Goal: Task Accomplishment & Management: Complete application form

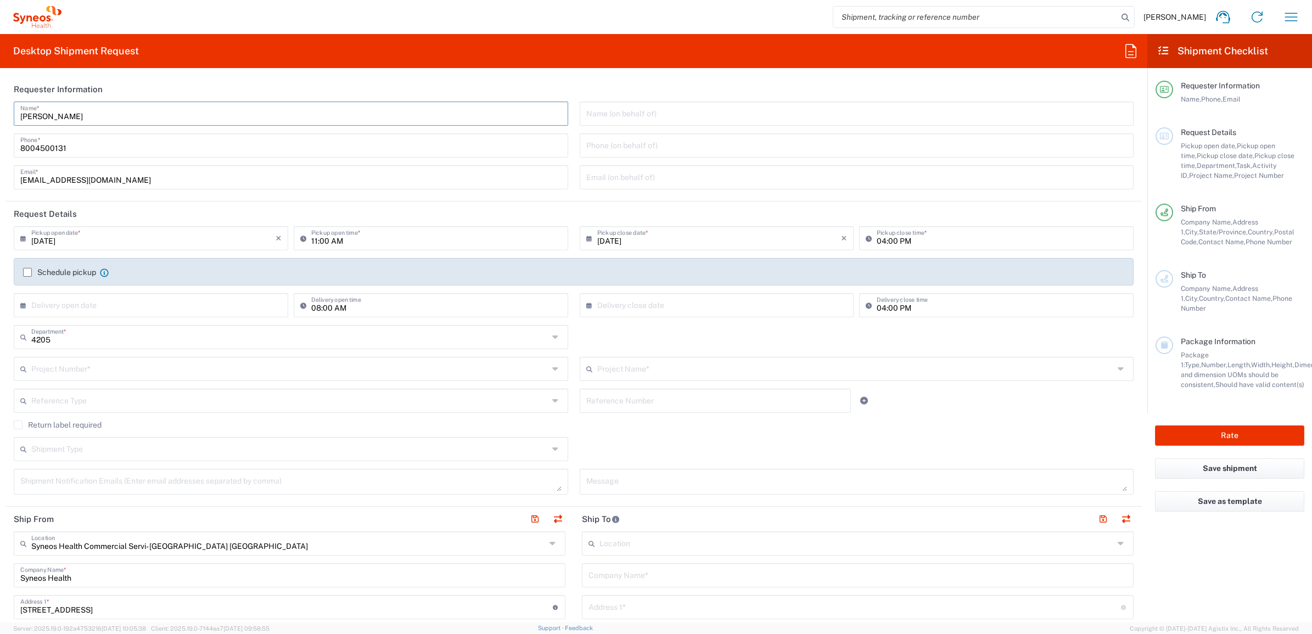
click at [119, 110] on input "[PERSON_NAME]" at bounding box center [290, 112] width 541 height 19
type input "Syneos Deployments"
click at [122, 88] on header "Requester Information" at bounding box center [573, 89] width 1136 height 25
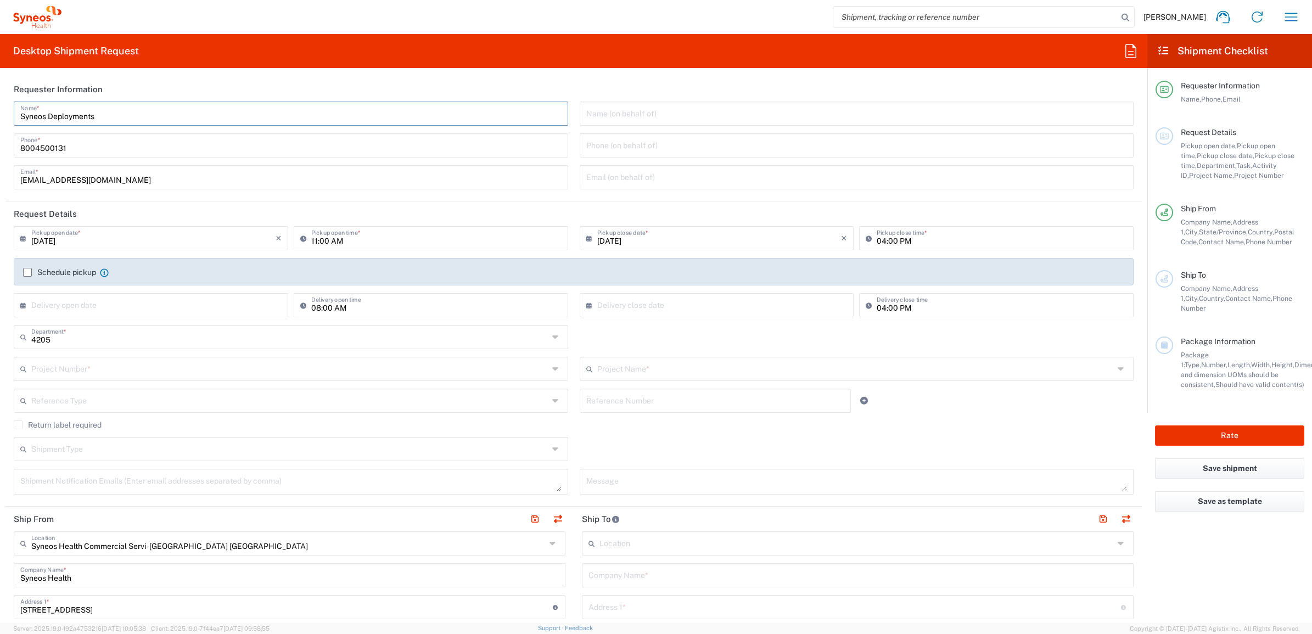
drag, startPoint x: 108, startPoint y: 121, endPoint x: 8, endPoint y: 110, distance: 100.0
click at [8, 110] on div "Syneos Deployments Name * [PHONE_NUMBER] Phone * [EMAIL_ADDRESS][DOMAIN_NAME] E…" at bounding box center [291, 150] width 566 height 96
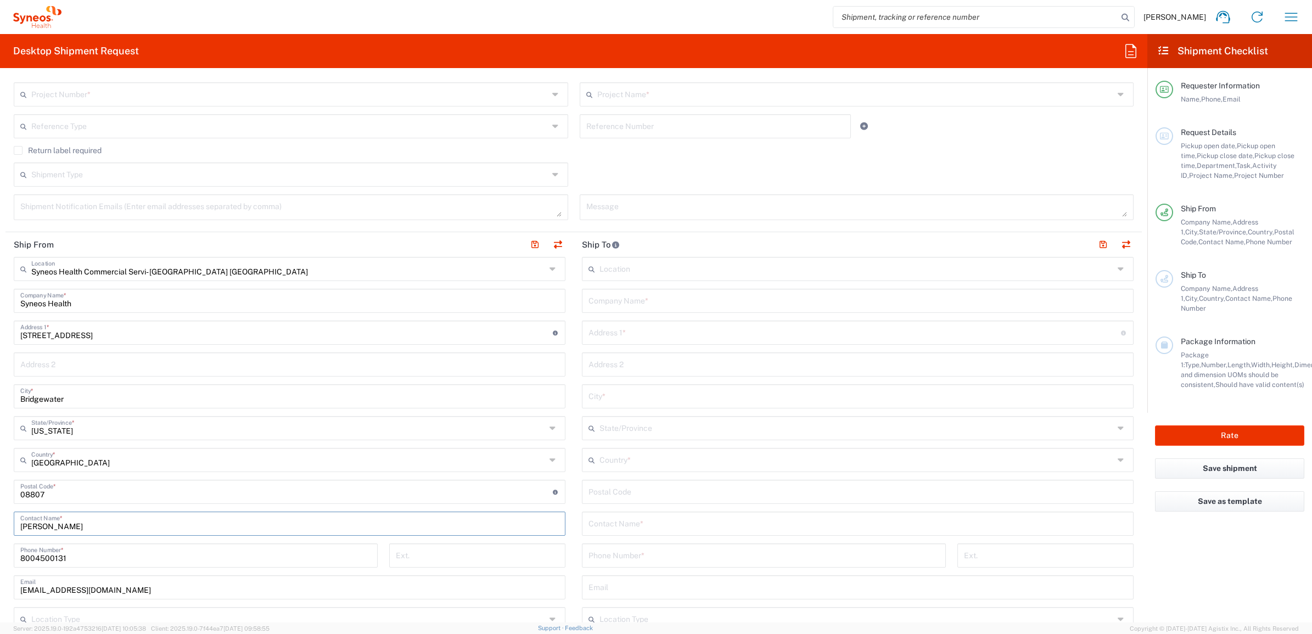
drag, startPoint x: 77, startPoint y: 525, endPoint x: 65, endPoint y: 510, distance: 18.7
click at [21, 515] on input "[PERSON_NAME]" at bounding box center [289, 522] width 538 height 19
paste input "Syneos Deployments"
type input "Syneos Deployments"
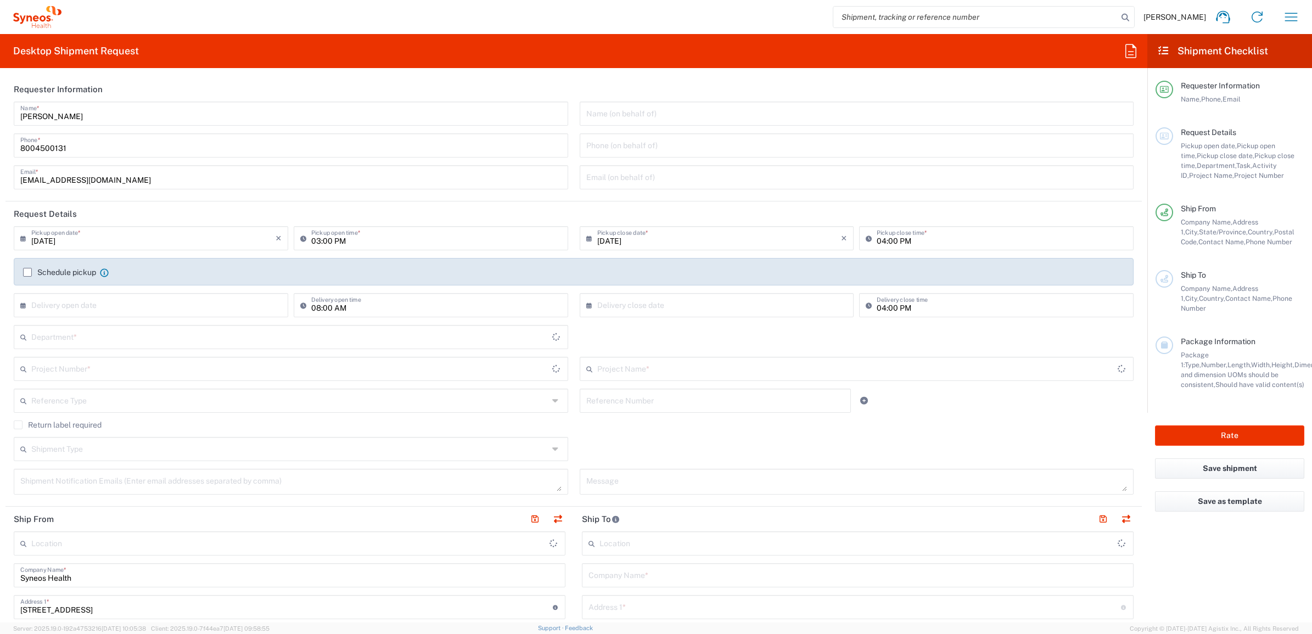
type input "[GEOGRAPHIC_DATA]"
type input "4205"
type input "[US_STATE]"
type input "Syneos Health Commercial Servi- [GEOGRAPHIC_DATA] [GEOGRAPHIC_DATA]"
drag, startPoint x: 85, startPoint y: 118, endPoint x: 43, endPoint y: 91, distance: 50.4
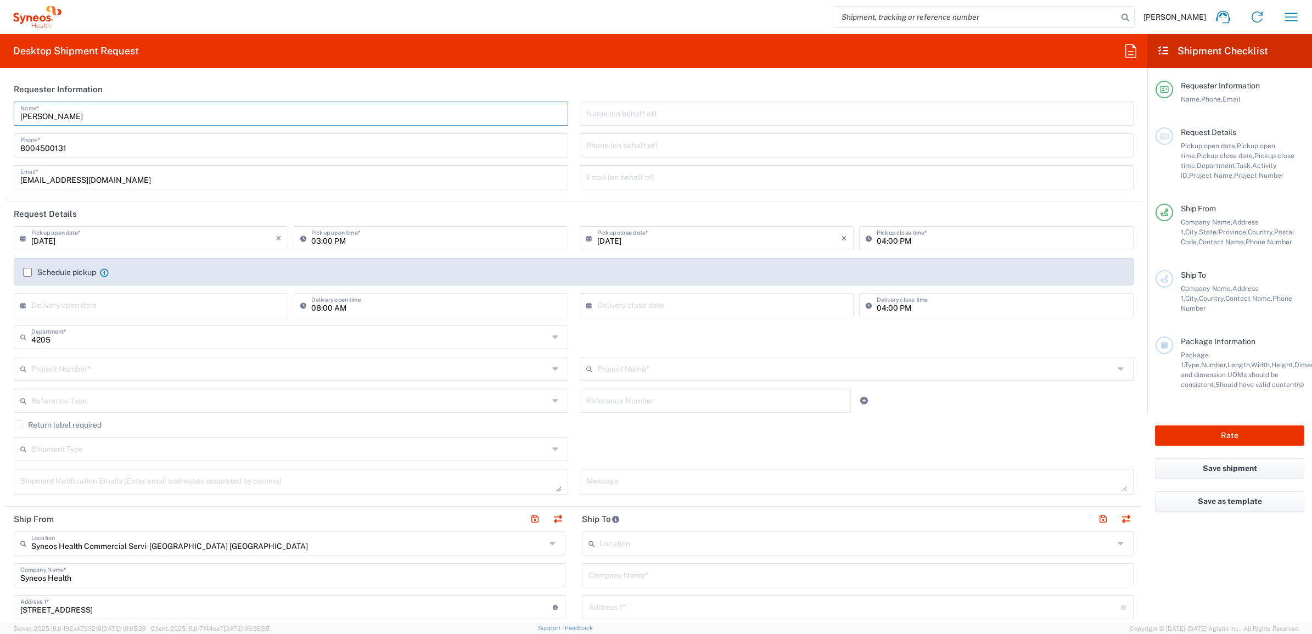
click at [0, 99] on html "[PERSON_NAME] Home Shipment estimator Shipment tracking Desktop shipment reques…" at bounding box center [656, 317] width 1312 height 634
type input "Syneos Deployments"
drag, startPoint x: 169, startPoint y: 93, endPoint x: 127, endPoint y: 117, distance: 47.9
click at [168, 94] on header "Requester Information" at bounding box center [573, 89] width 1136 height 25
drag, startPoint x: 113, startPoint y: 116, endPoint x: 34, endPoint y: 109, distance: 78.9
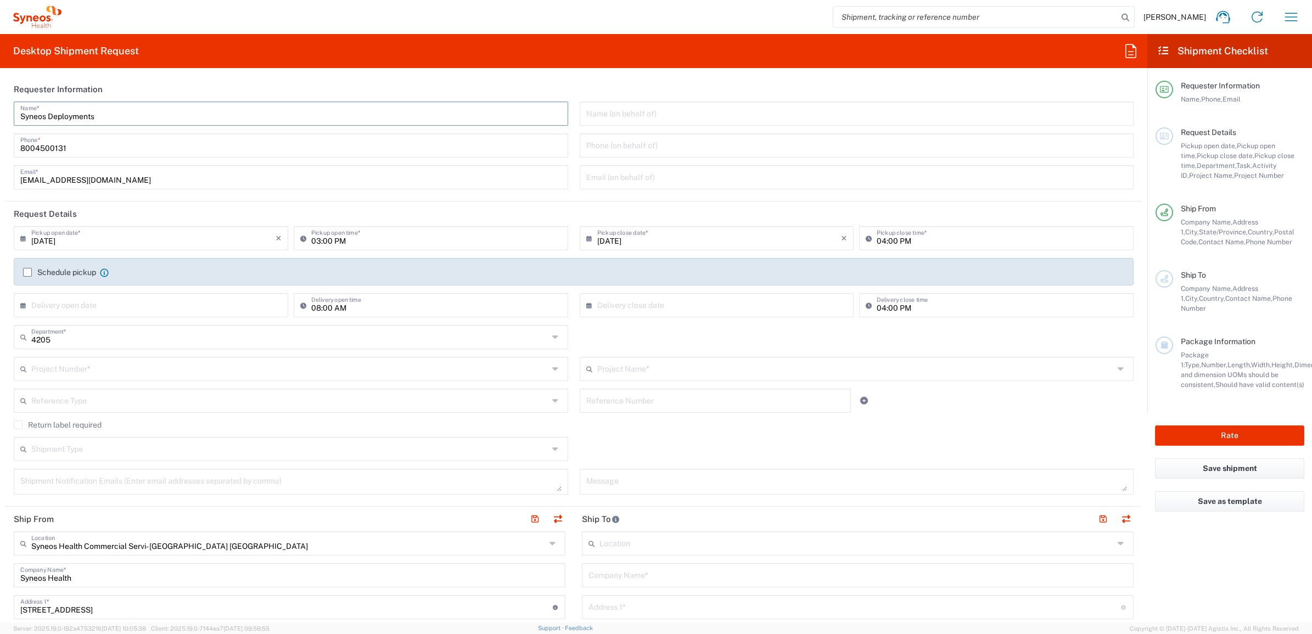
click at [10, 114] on div "Syneos Deployments Name * [PHONE_NUMBER] Phone * [EMAIL_ADDRESS][DOMAIN_NAME] E…" at bounding box center [291, 150] width 566 height 96
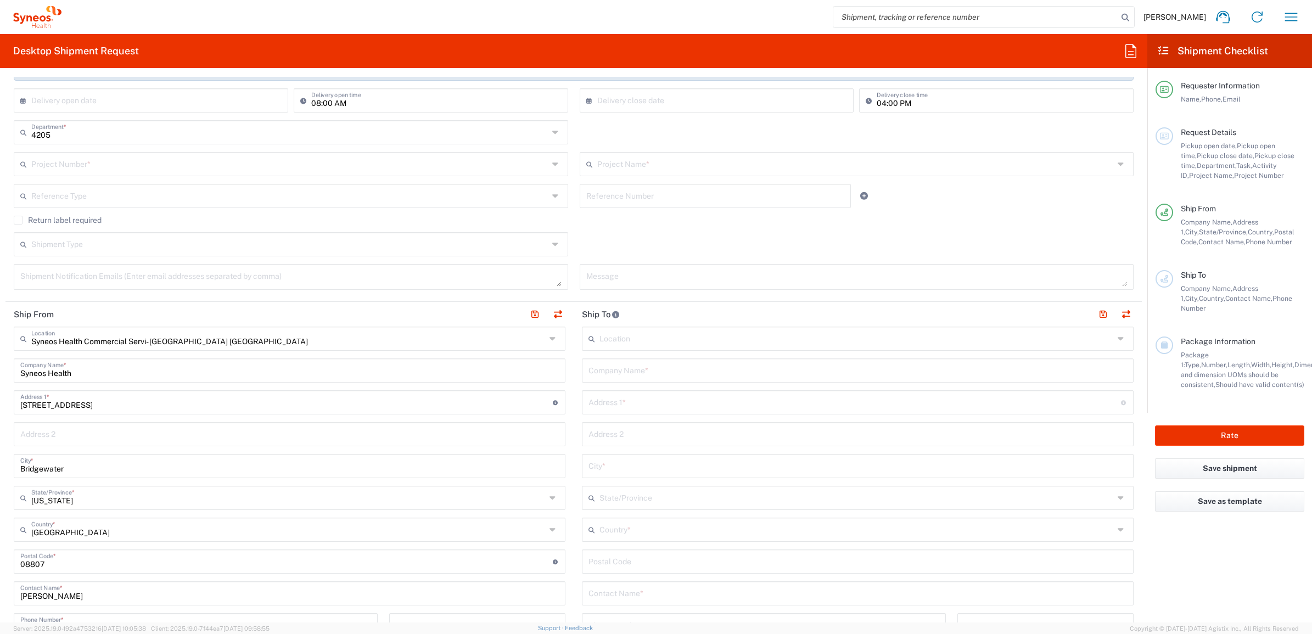
scroll to position [206, 0]
drag, startPoint x: 68, startPoint y: 592, endPoint x: 143, endPoint y: 561, distance: 81.2
click at [0, 583] on html "[PERSON_NAME] Home Shipment estimator Shipment tracking Desktop shipment reques…" at bounding box center [656, 317] width 1312 height 634
paste input "Syneos Deployments"
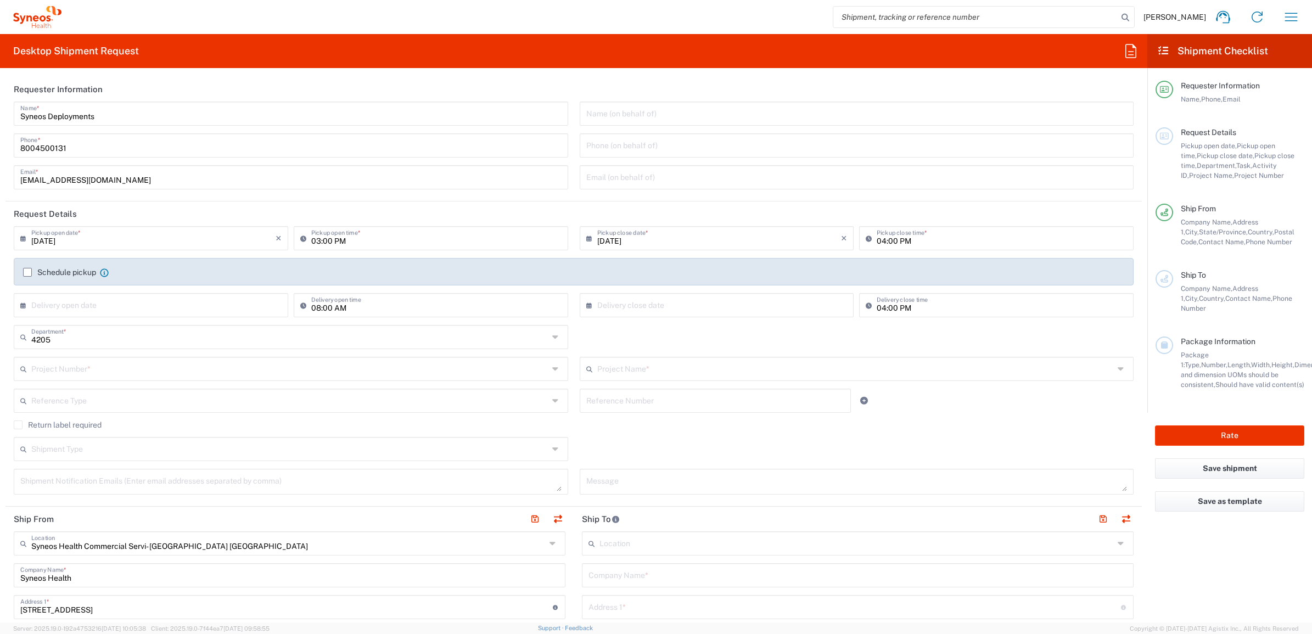
type input "Syneos Deployments"
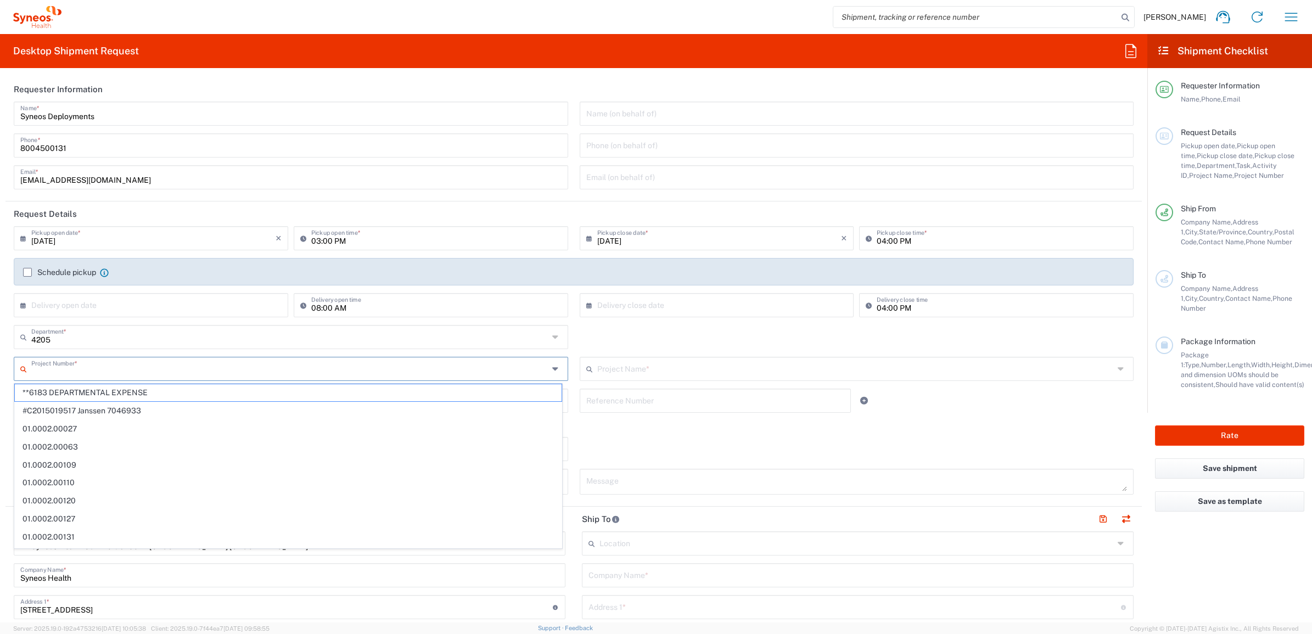
click at [343, 368] on input "text" at bounding box center [289, 367] width 517 height 19
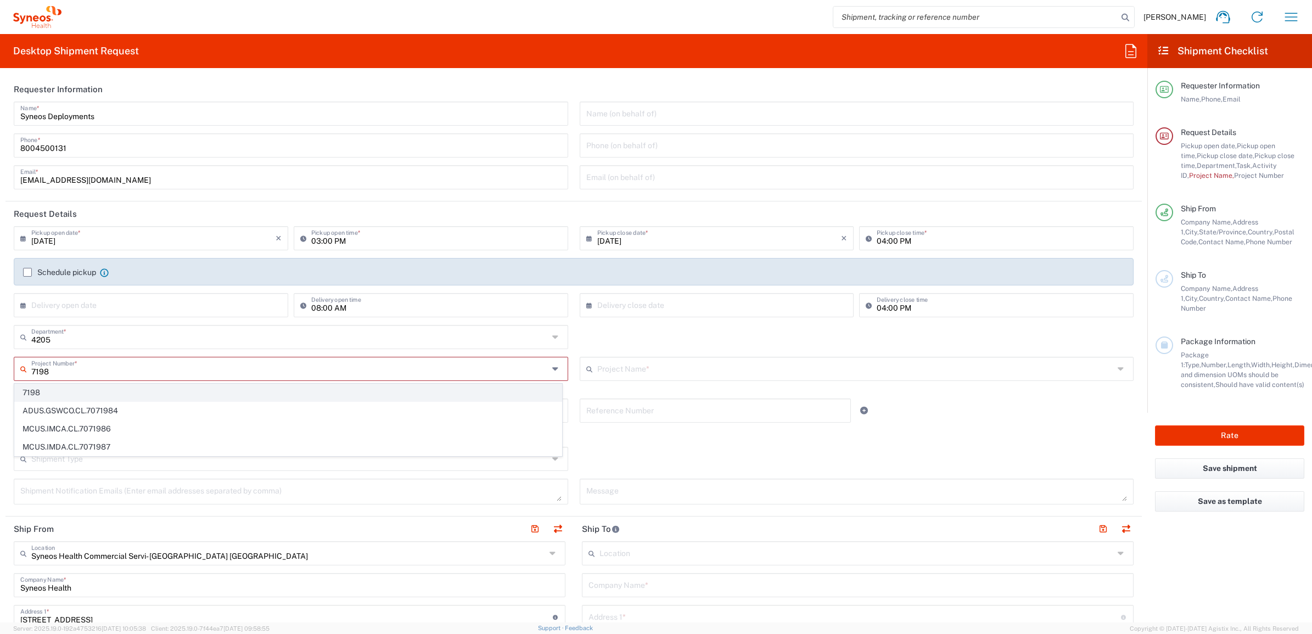
type input "7198"
click at [143, 388] on span "7198" at bounding box center [288, 392] width 547 height 17
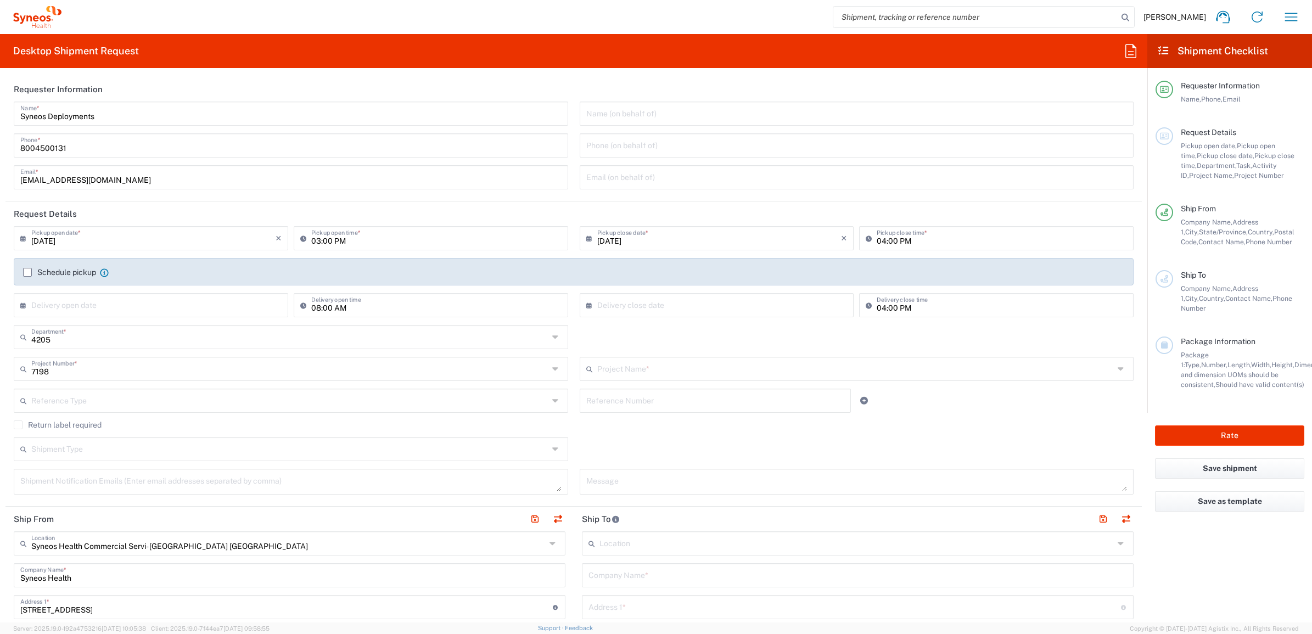
type input "ST-US_GSK_[MEDICAL_DATA]_Sales"
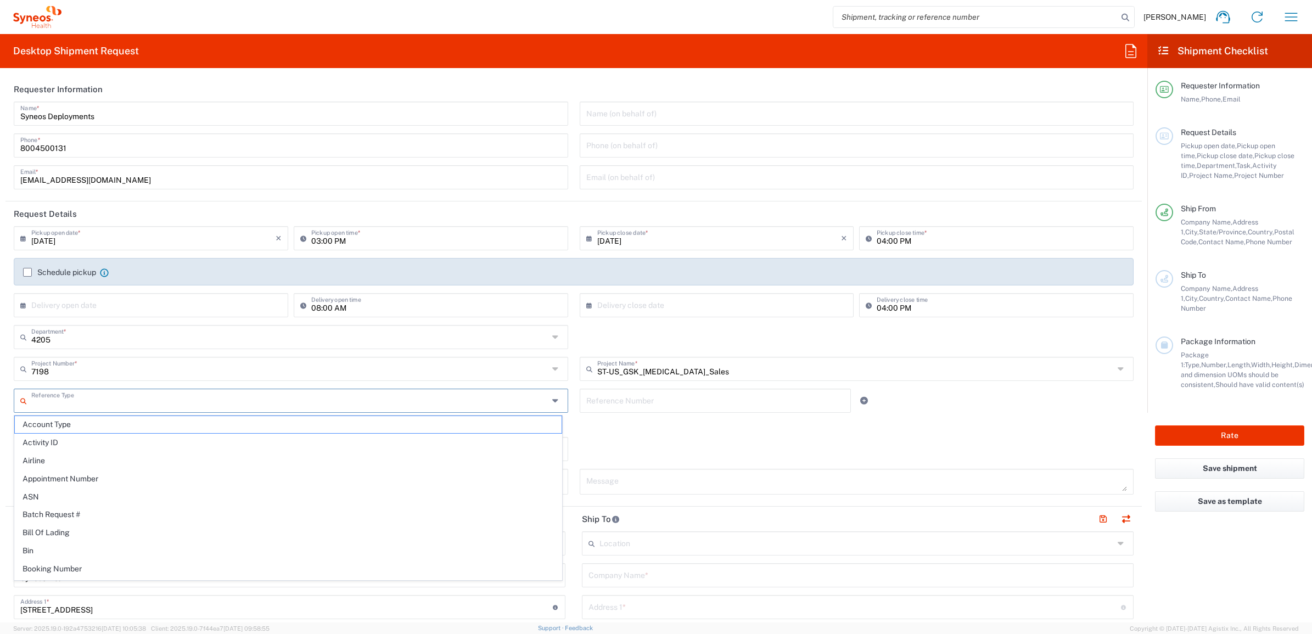
click at [464, 401] on input "text" at bounding box center [289, 399] width 517 height 19
paste input "INC2649926"
type input "INC2649926"
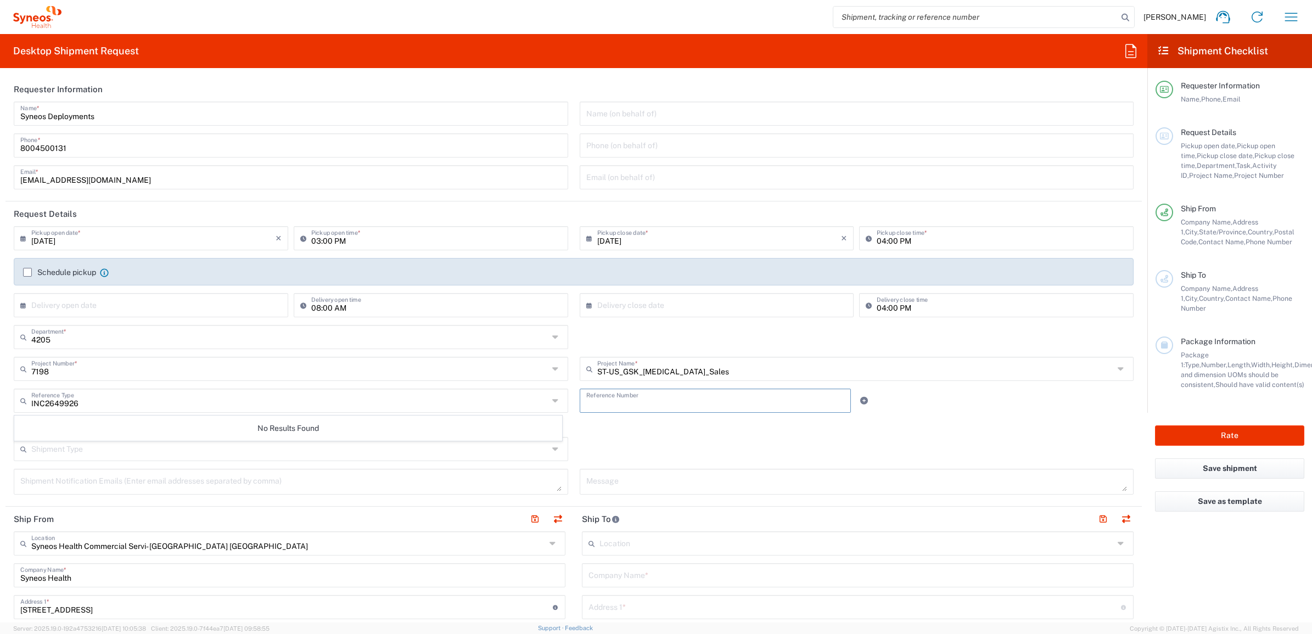
click at [630, 401] on input "text" at bounding box center [715, 399] width 258 height 19
paste input "INC2649926"
type input "INC2649926"
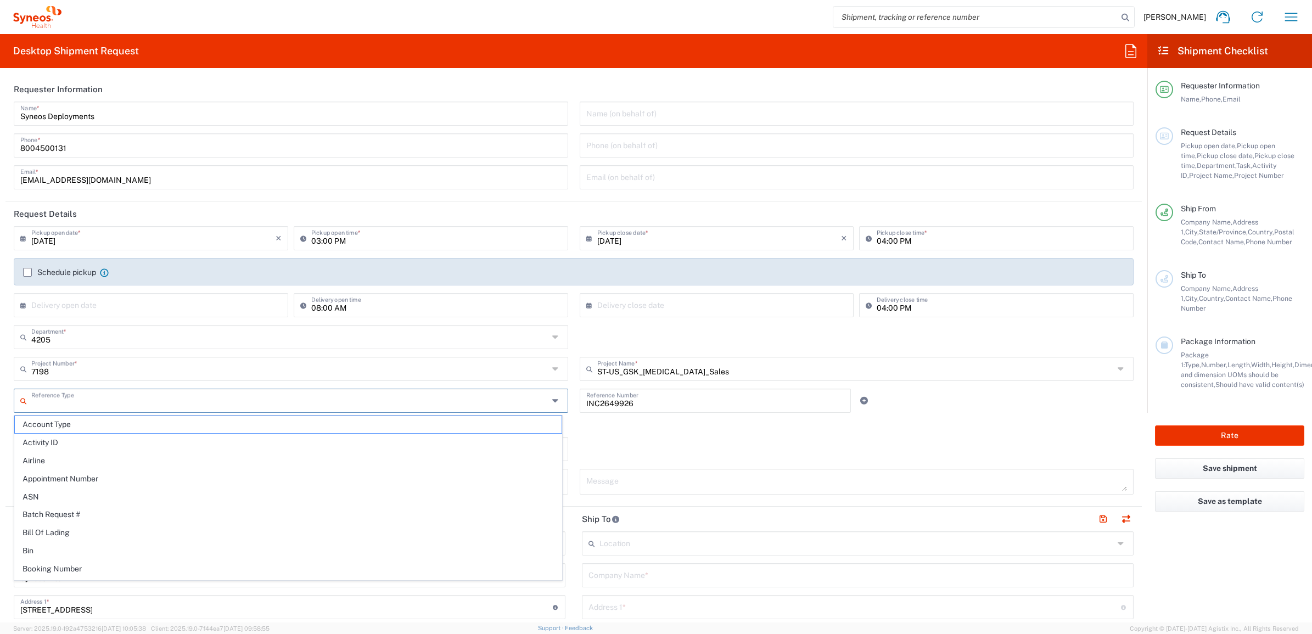
click at [498, 409] on input "text" at bounding box center [289, 399] width 517 height 19
click at [476, 424] on span "Invoice Number" at bounding box center [288, 424] width 547 height 17
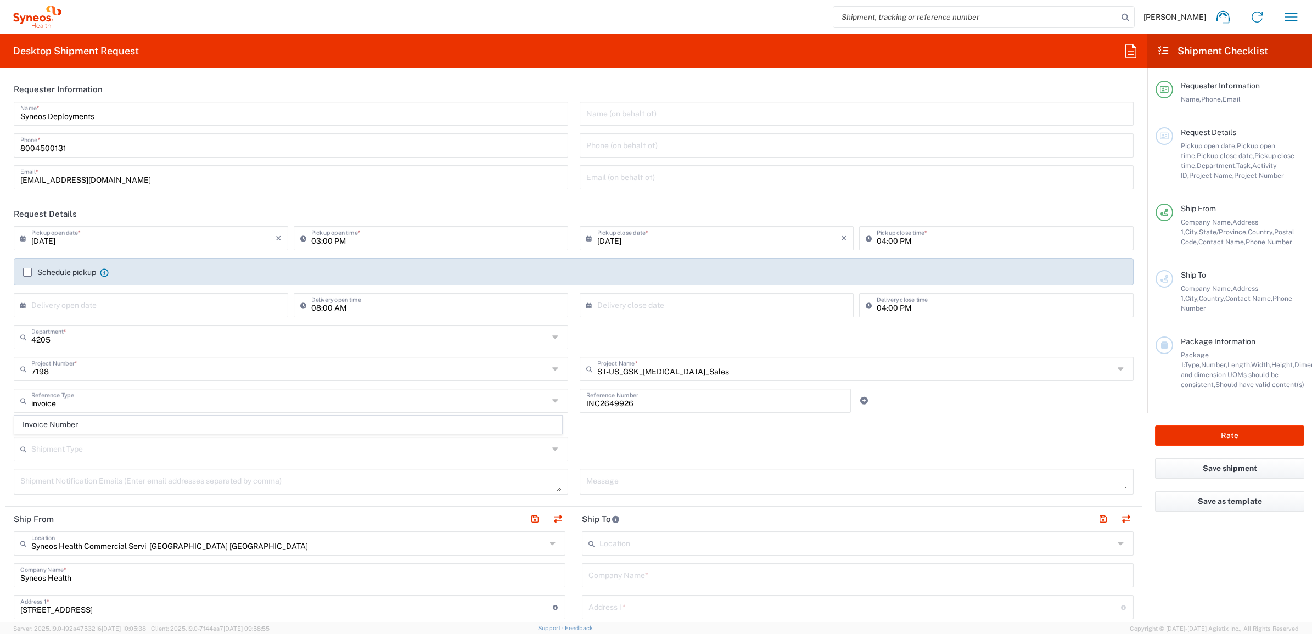
type input "Invoice Number"
click at [82, 424] on label "Return label required" at bounding box center [58, 424] width 88 height 9
click at [18, 425] on input "Return label required" at bounding box center [18, 425] width 0 height 0
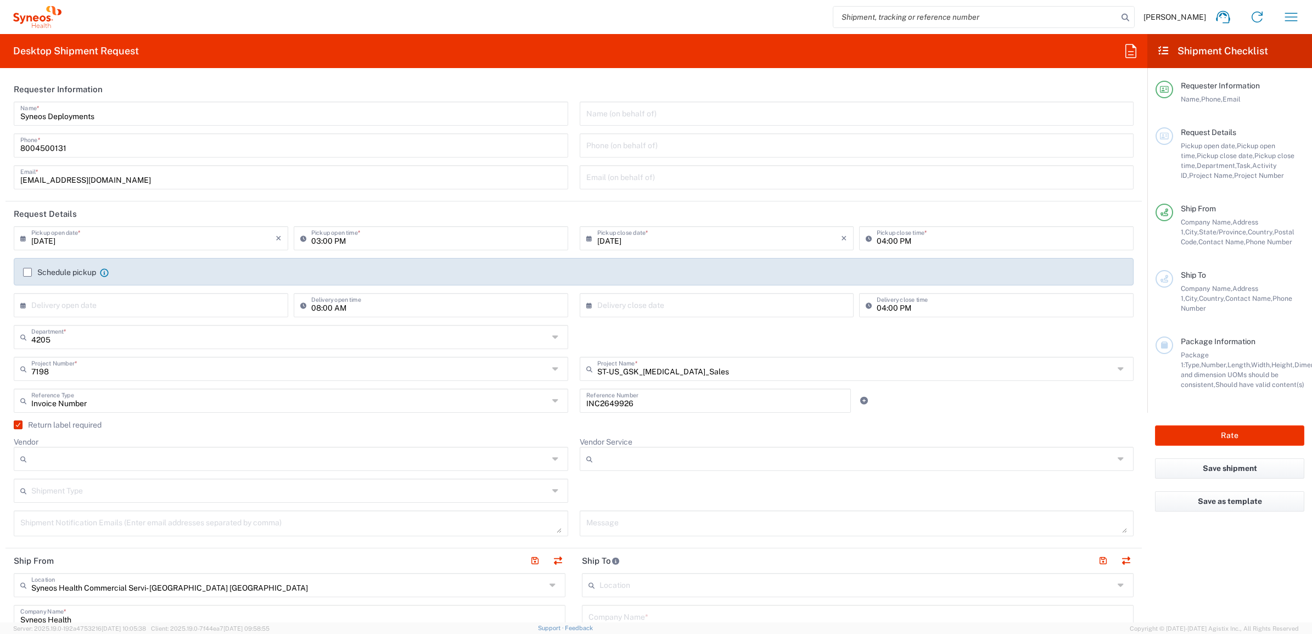
click at [99, 462] on input "Vendor" at bounding box center [289, 459] width 517 height 18
click at [99, 512] on span "UPS" at bounding box center [288, 518] width 547 height 17
type input "UPS"
click at [607, 452] on input "Vendor Service" at bounding box center [855, 459] width 517 height 18
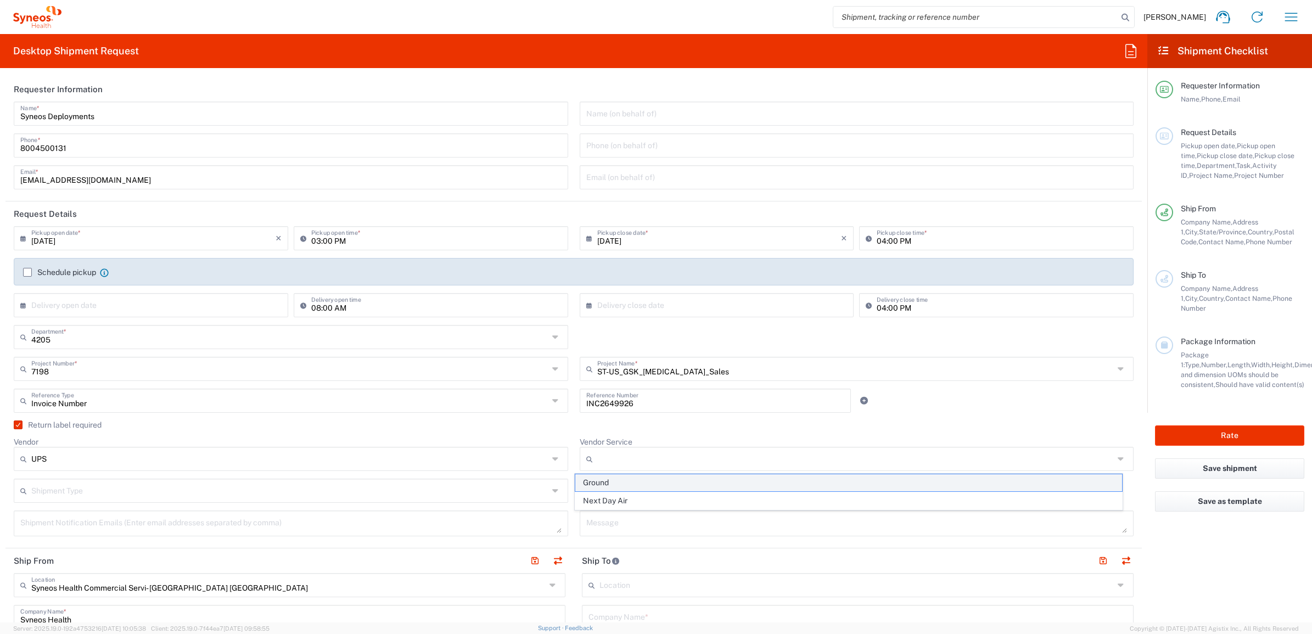
click at [616, 478] on span "Ground" at bounding box center [848, 482] width 547 height 17
type input "Ground"
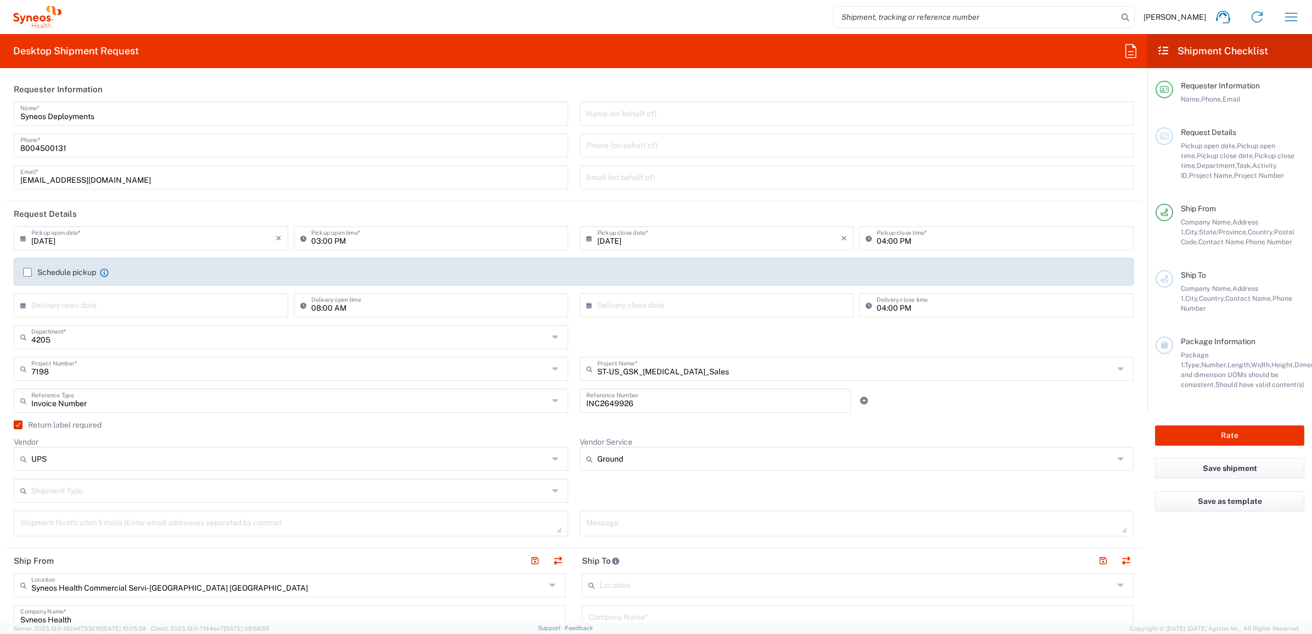
click at [569, 428] on agx-checkbox-control "Return label required" at bounding box center [574, 424] width 1120 height 9
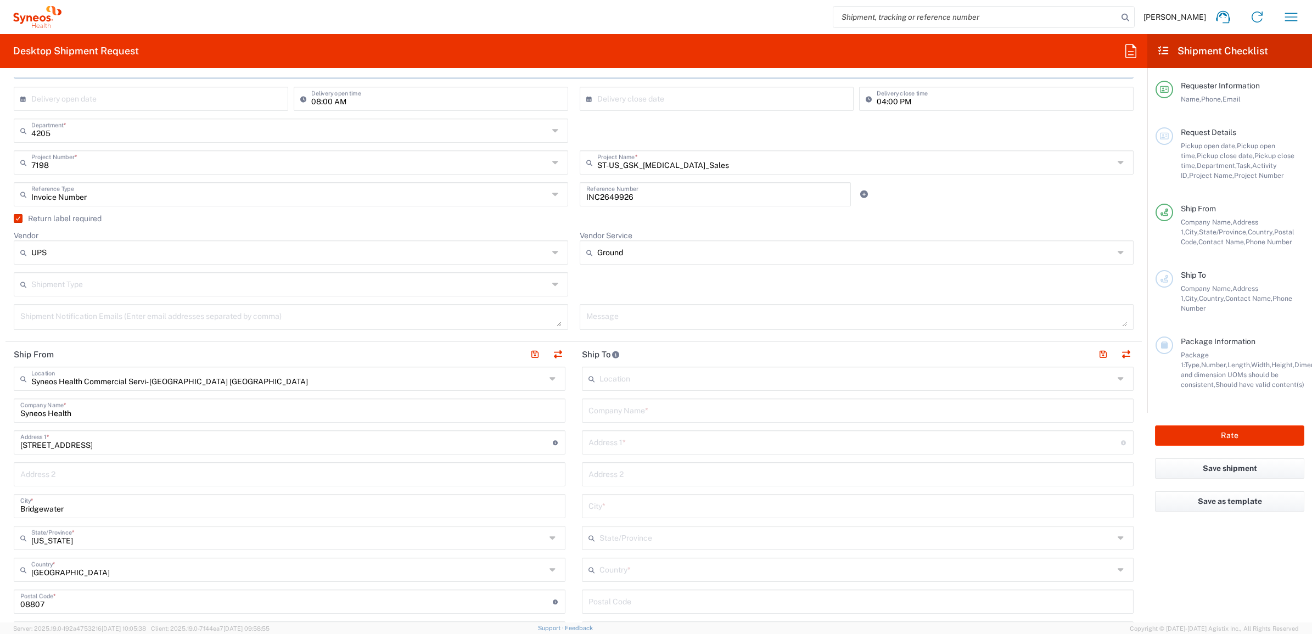
scroll to position [206, 0]
drag, startPoint x: 616, startPoint y: 414, endPoint x: 638, endPoint y: 409, distance: 23.2
click at [616, 414] on input "text" at bounding box center [857, 410] width 538 height 19
paste input "[PERSON_NAME]"
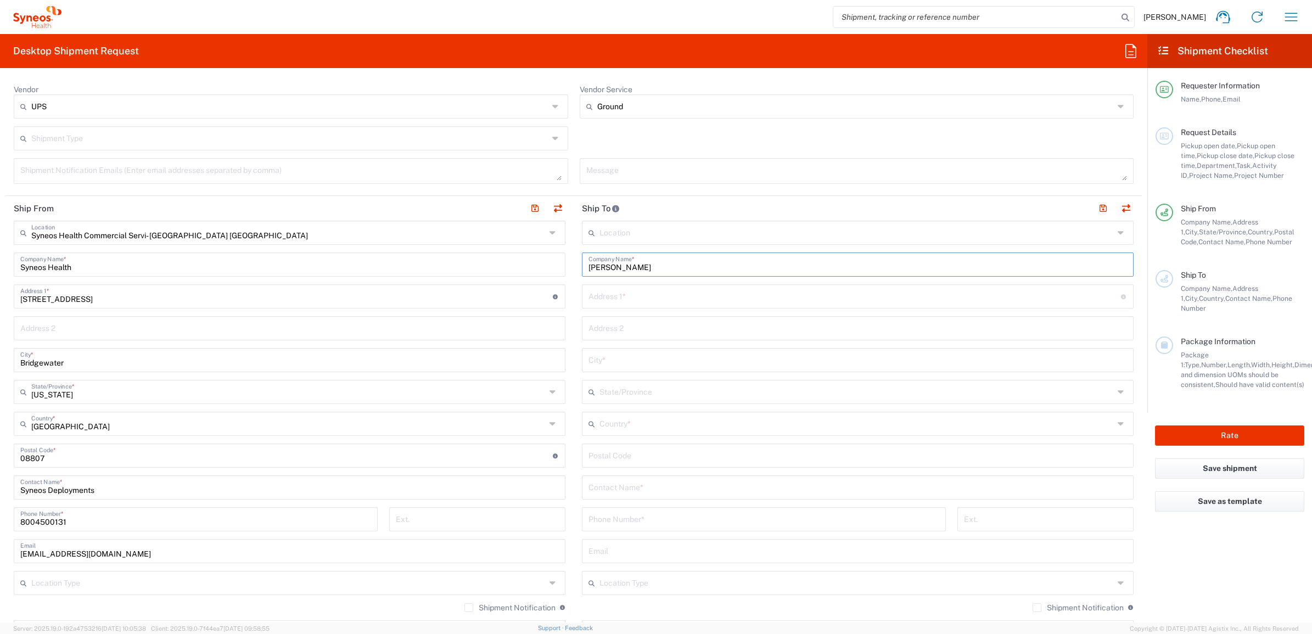
scroll to position [480, 0]
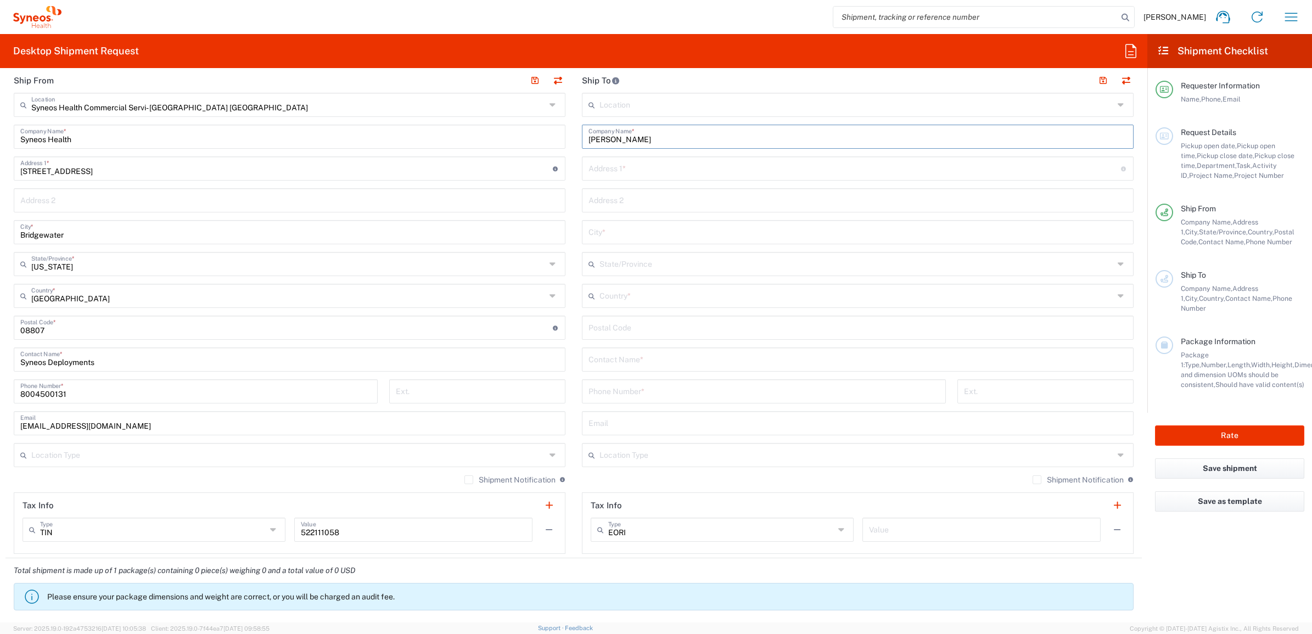
type input "[PERSON_NAME]"
click at [616, 364] on input "text" at bounding box center [857, 358] width 538 height 19
paste input "[PERSON_NAME]"
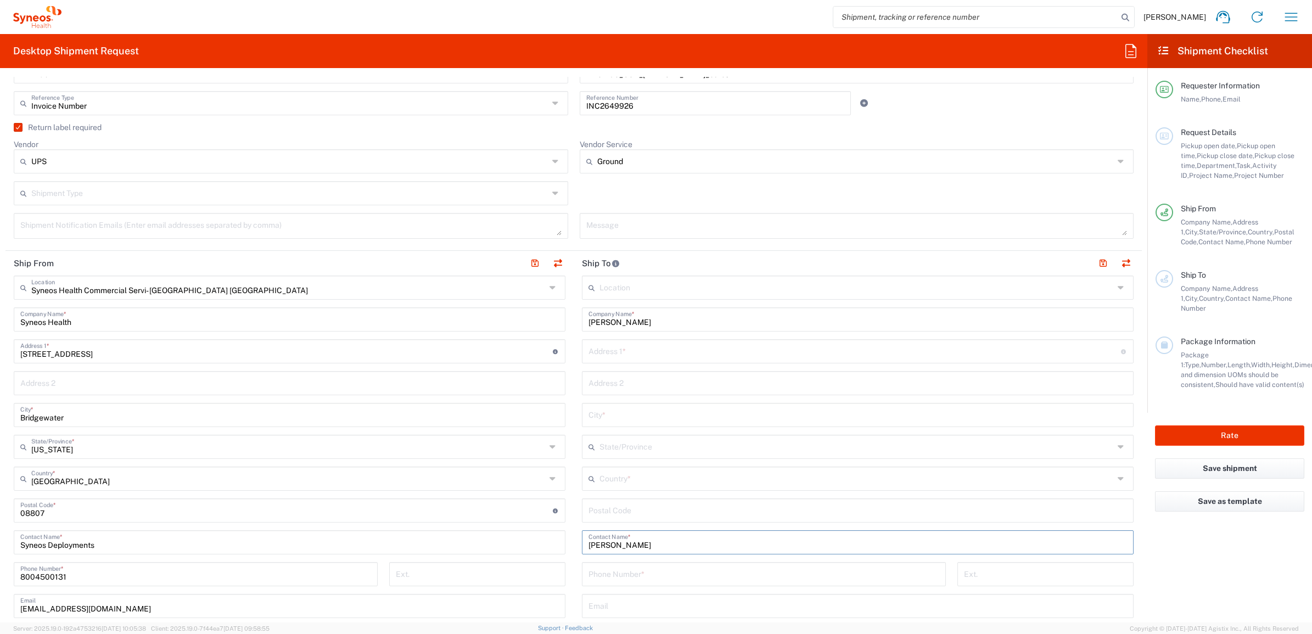
scroll to position [274, 0]
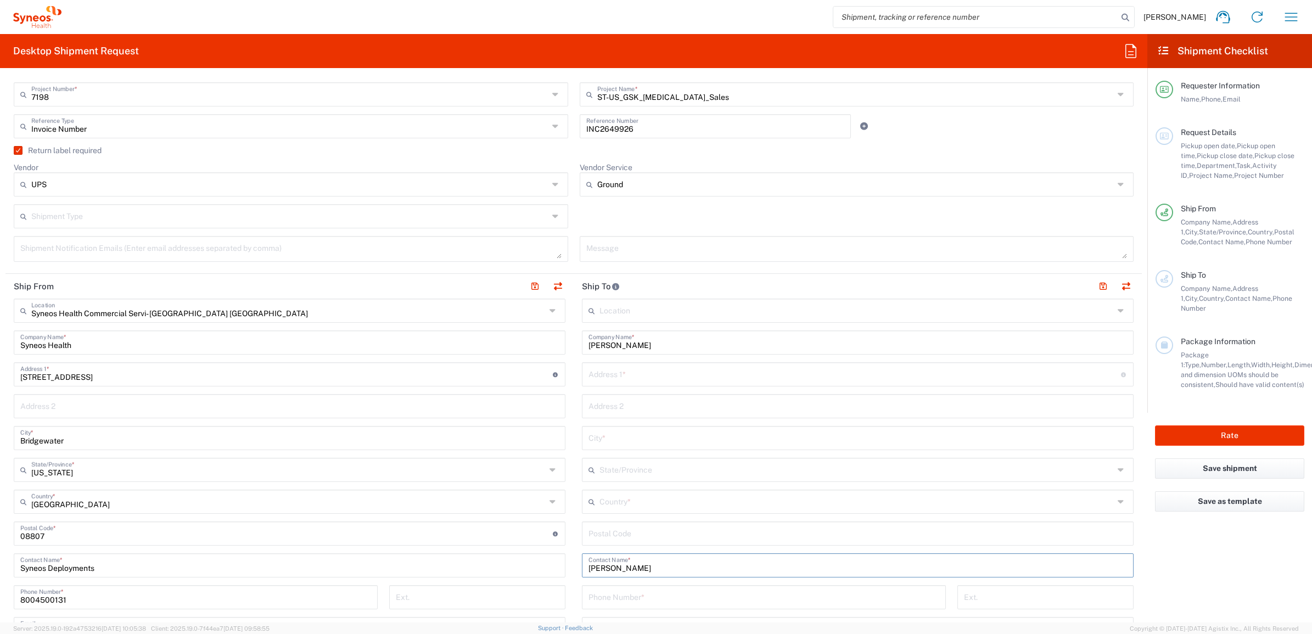
type input "[PERSON_NAME]"
drag, startPoint x: 645, startPoint y: 356, endPoint x: 646, endPoint y: 361, distance: 5.6
click at [646, 356] on div "Location [PERSON_NAME] LLC-[GEOGRAPHIC_DATA] [GEOGRAPHIC_DATA] [GEOGRAPHIC_DATA…" at bounding box center [858, 529] width 552 height 461
click at [641, 369] on input "text" at bounding box center [854, 373] width 532 height 19
paste input "[STREET_ADDRESS][PERSON_NAME]"
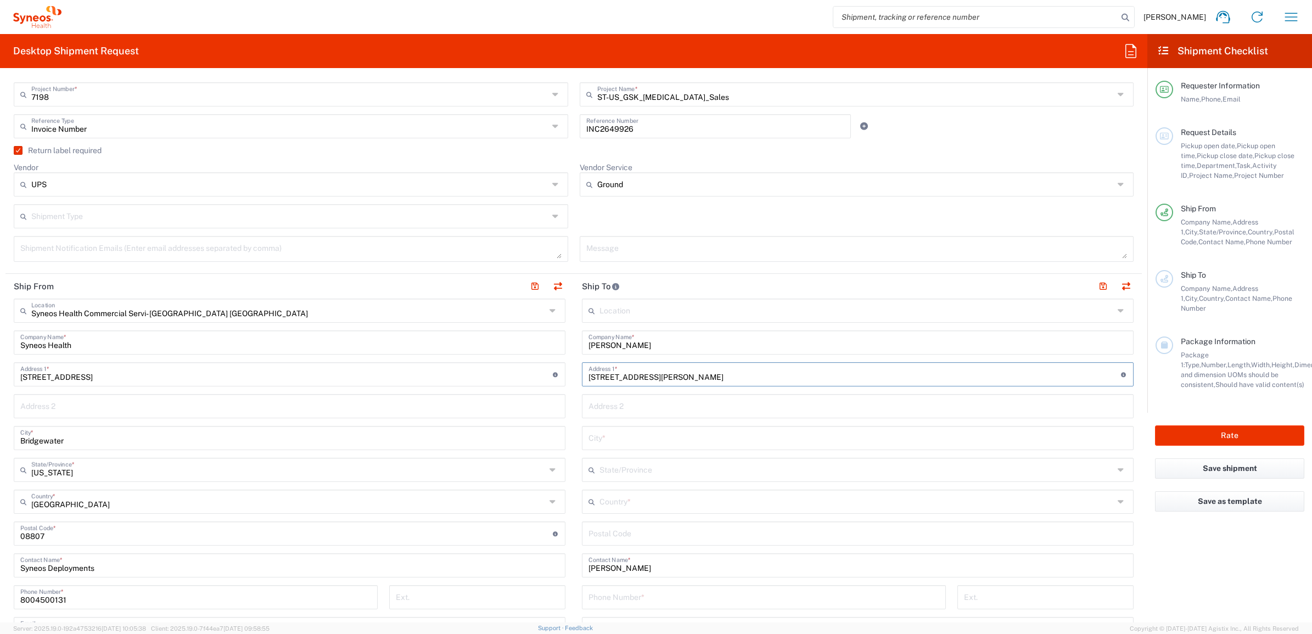
type input "[STREET_ADDRESS][PERSON_NAME]"
drag, startPoint x: 599, startPoint y: 536, endPoint x: 618, endPoint y: 538, distance: 18.9
click at [599, 538] on input "undefined" at bounding box center [857, 532] width 538 height 19
paste input "32504"
type input "32504"
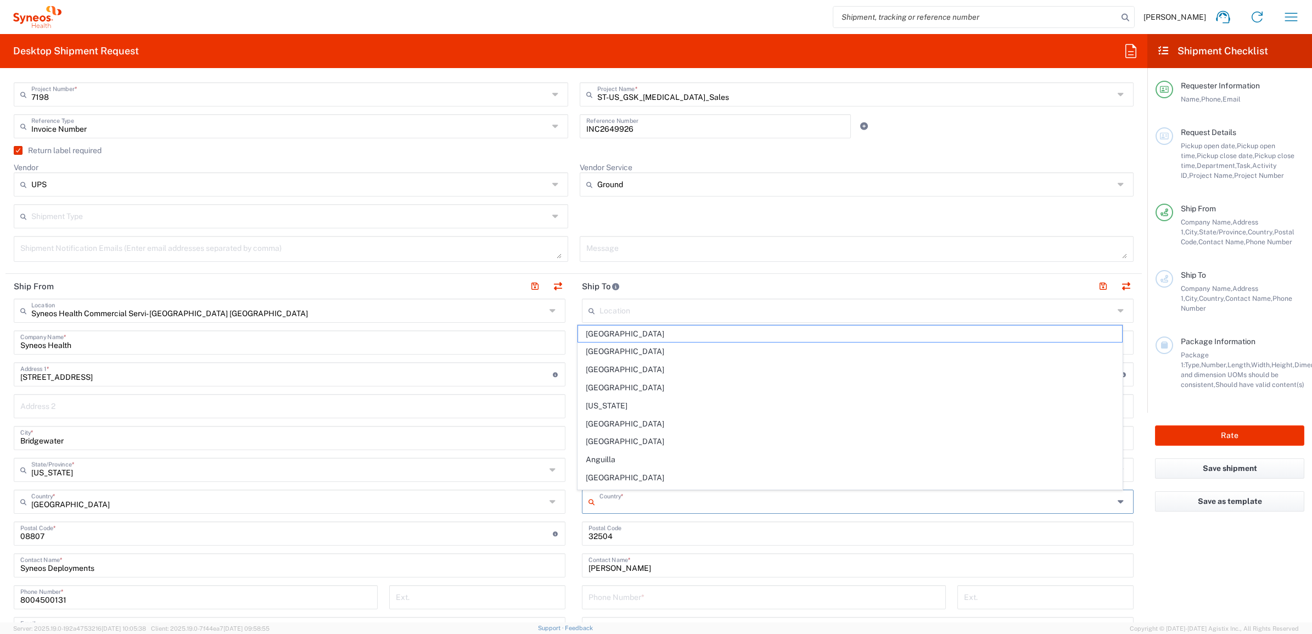
click at [604, 501] on input "text" at bounding box center [856, 500] width 514 height 19
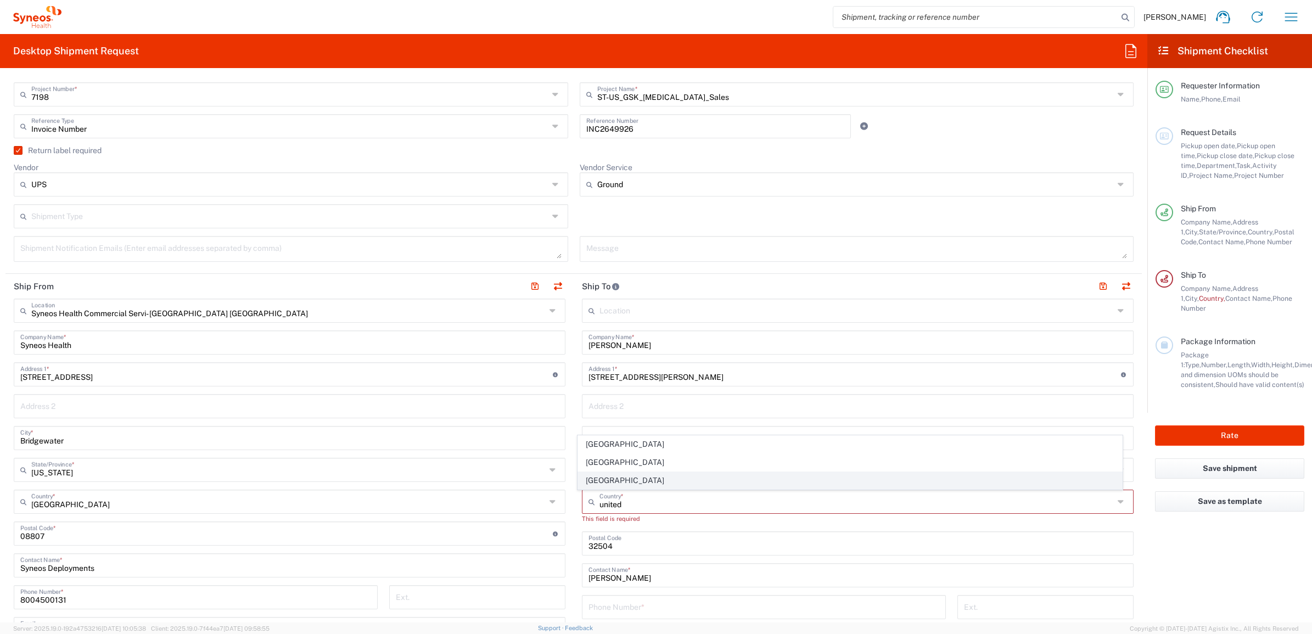
click at [610, 480] on span "[GEOGRAPHIC_DATA]" at bounding box center [850, 480] width 545 height 17
type input "[GEOGRAPHIC_DATA]"
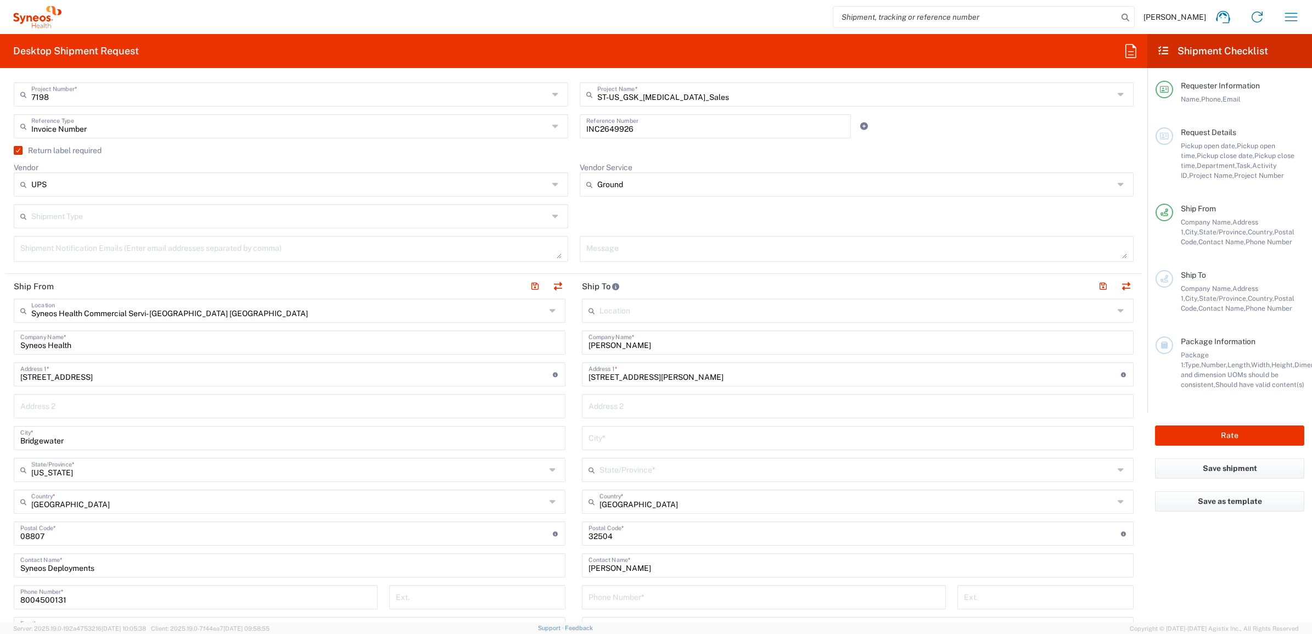
click at [613, 467] on input "text" at bounding box center [856, 468] width 514 height 19
type input "[US_STATE]"
drag, startPoint x: 591, startPoint y: 445, endPoint x: 603, endPoint y: 448, distance: 12.0
click at [593, 447] on div "City *" at bounding box center [858, 438] width 552 height 24
click at [627, 437] on input "text" at bounding box center [857, 437] width 538 height 19
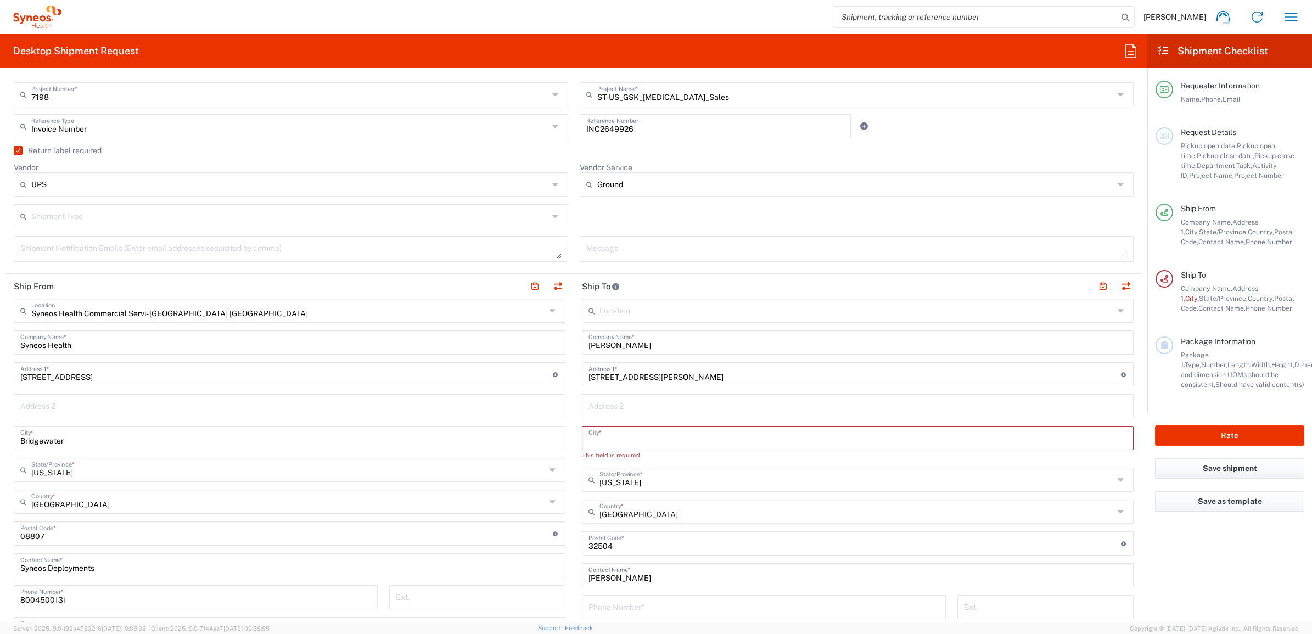
paste input "Pensacola"
type input "Pensacola"
click at [574, 391] on main "Location [PERSON_NAME] LLC-[GEOGRAPHIC_DATA] [GEOGRAPHIC_DATA] [GEOGRAPHIC_DATA…" at bounding box center [858, 529] width 568 height 461
click at [629, 597] on input "tel" at bounding box center [763, 596] width 351 height 19
paste input "[PHONE_NUMBER]"
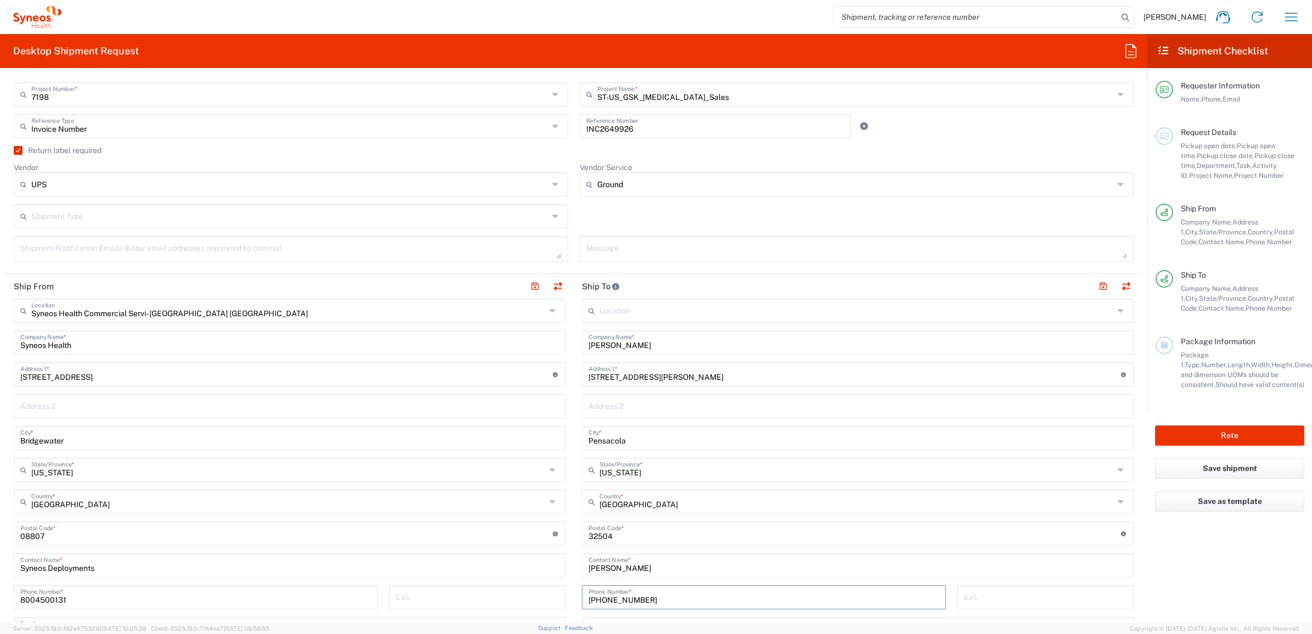
type input "[PHONE_NUMBER]"
click at [566, 506] on main "Syneos Health Commercial Servi- [GEOGRAPHIC_DATA] [GEOGRAPHIC_DATA] Location Sy…" at bounding box center [289, 529] width 568 height 461
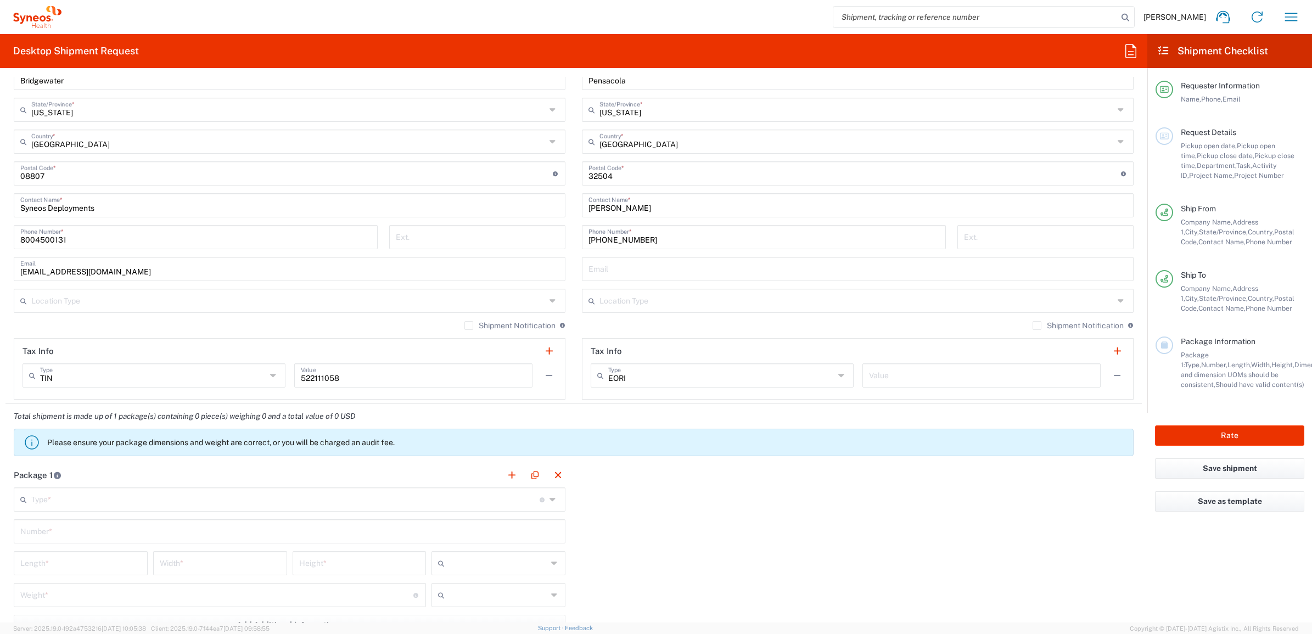
scroll to position [823, 0]
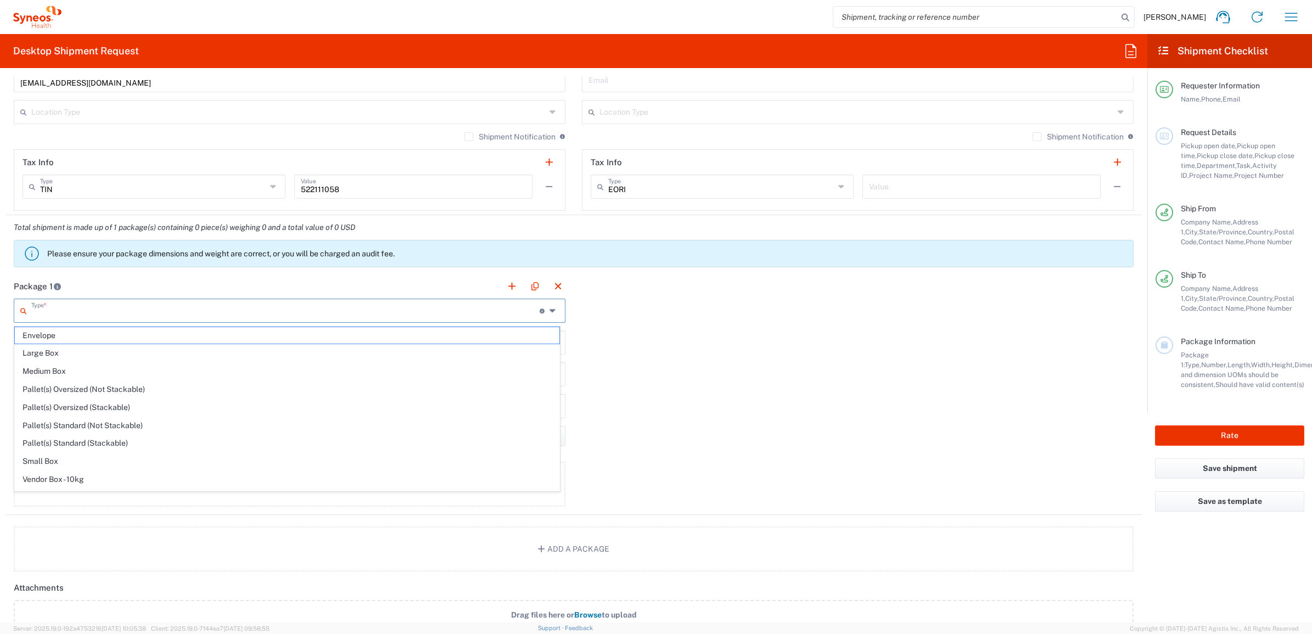
click at [86, 317] on input "text" at bounding box center [285, 309] width 508 height 19
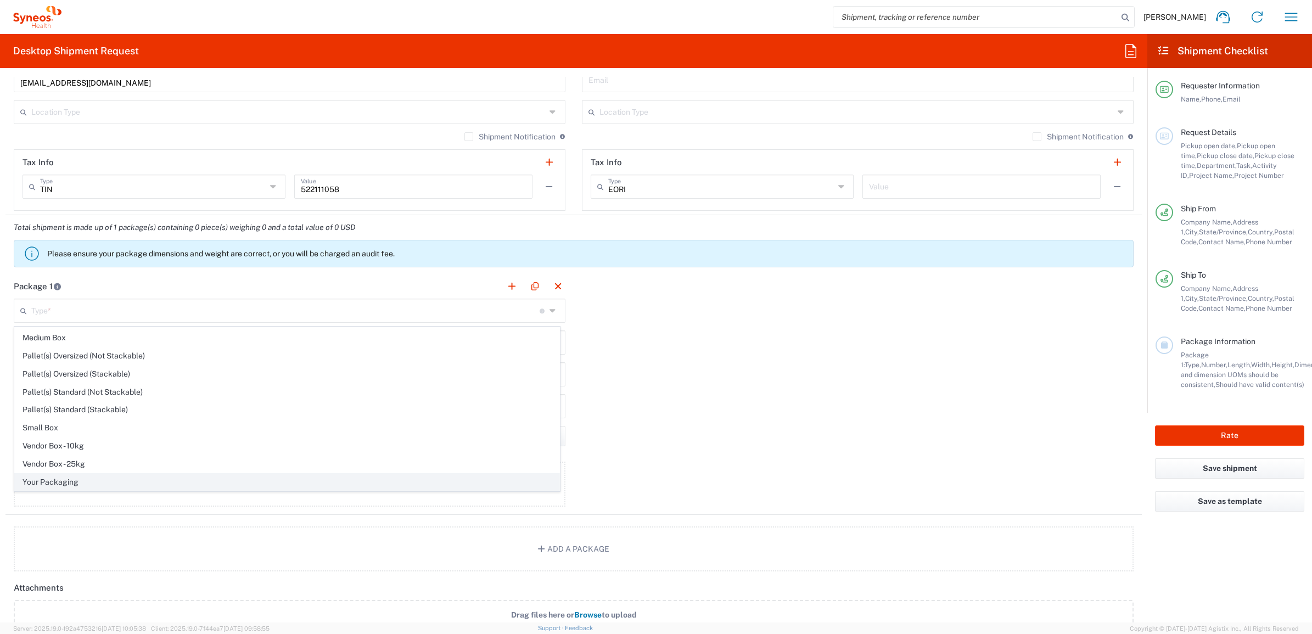
click at [93, 484] on span "Your Packaging" at bounding box center [287, 482] width 545 height 17
type input "Your Packaging"
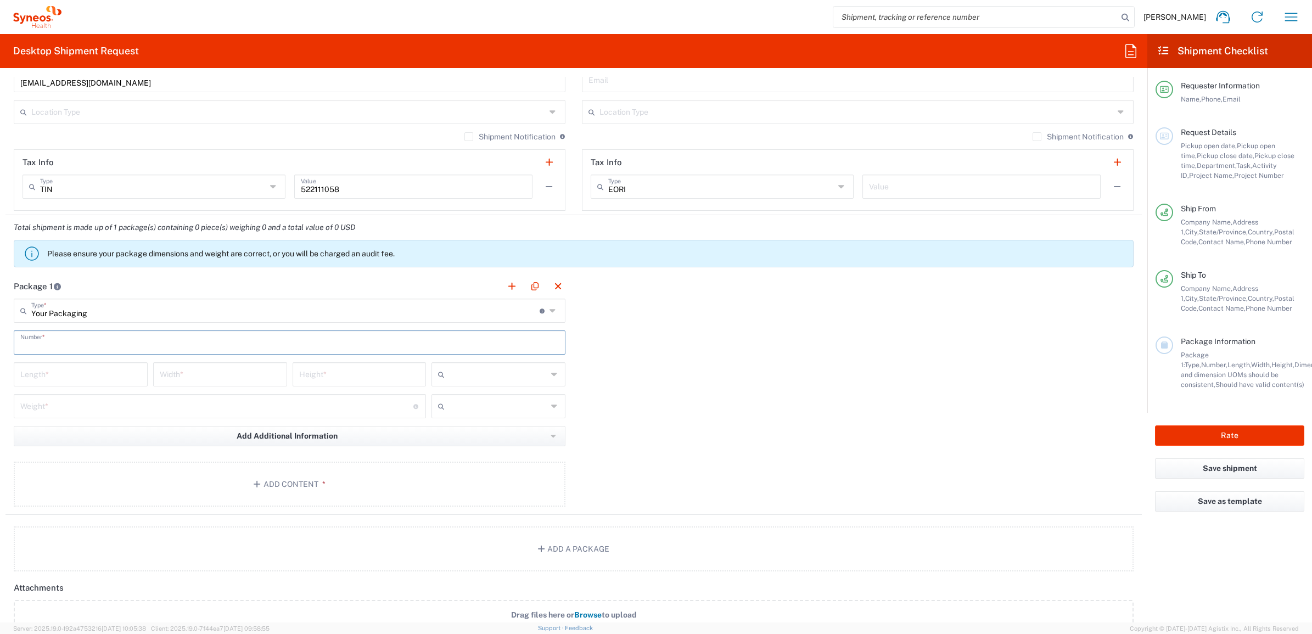
click at [75, 341] on input "text" at bounding box center [289, 341] width 538 height 19
type input "1"
click at [96, 384] on div "Length *" at bounding box center [81, 374] width 134 height 24
click at [102, 378] on input "number" at bounding box center [80, 373] width 121 height 19
type input "12"
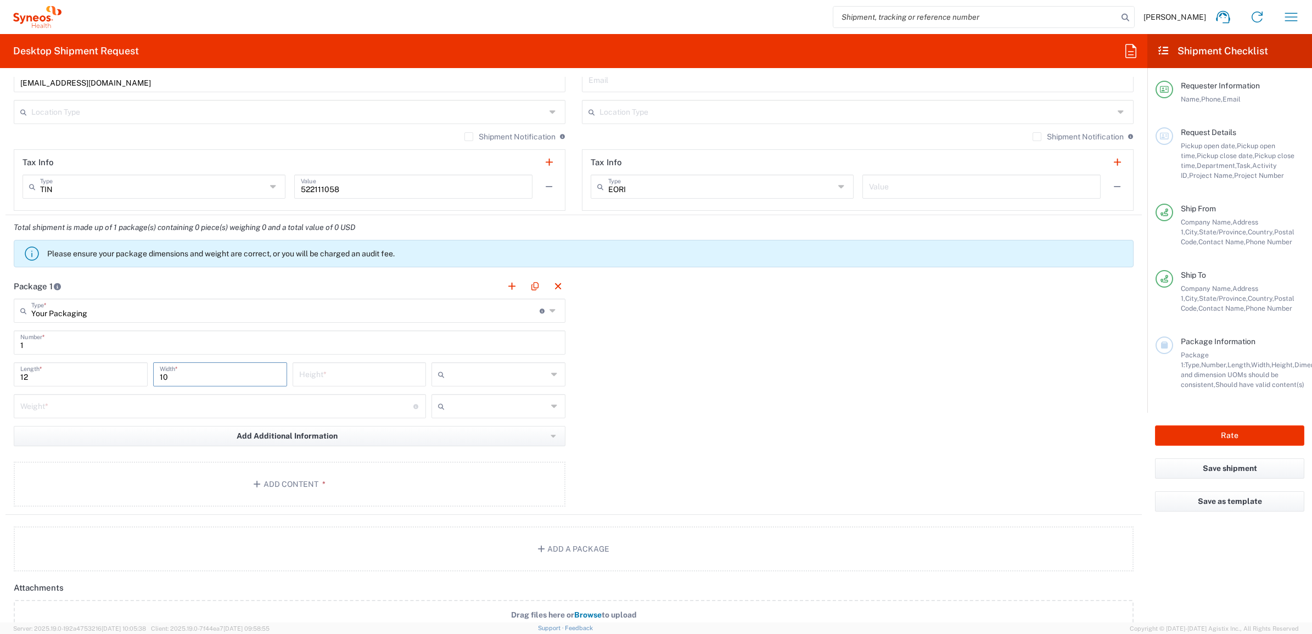
type input "10"
type input "4.5"
click at [506, 373] on input "text" at bounding box center [498, 375] width 98 height 18
click at [490, 426] on li "in" at bounding box center [493, 435] width 131 height 18
type input "in"
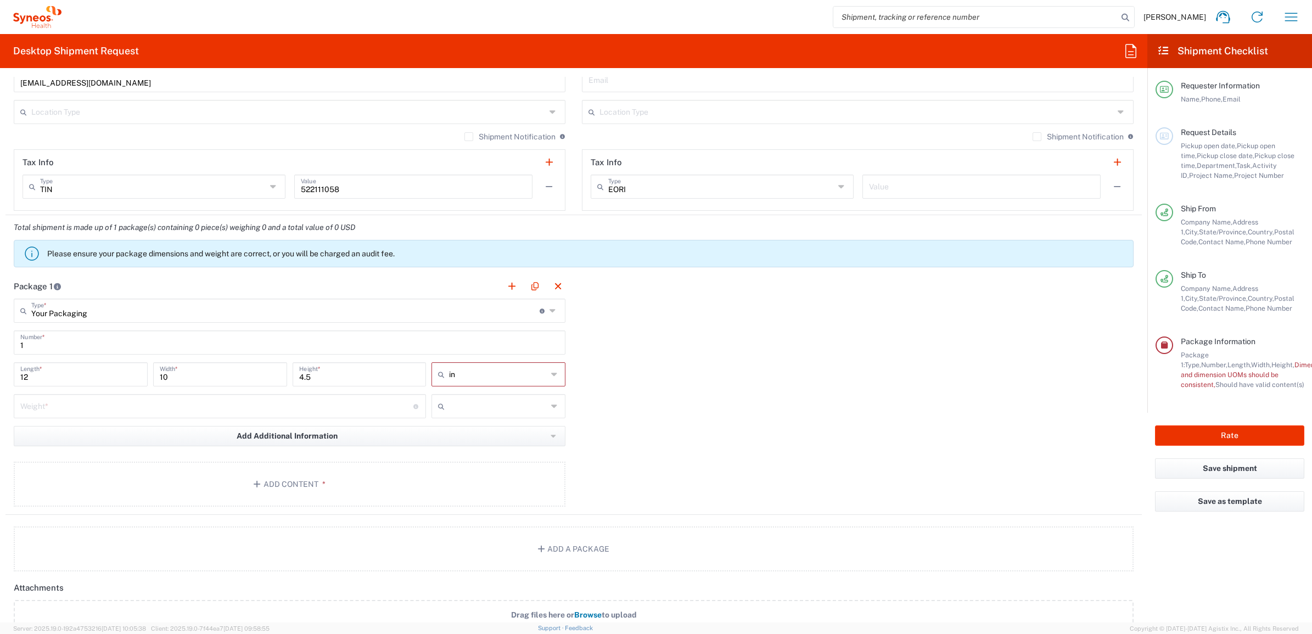
click at [193, 410] on input "number" at bounding box center [216, 405] width 393 height 19
type input "10"
click at [539, 402] on input "text" at bounding box center [498, 406] width 98 height 18
click at [509, 451] on span "lbs" at bounding box center [494, 448] width 130 height 17
type input "lbs"
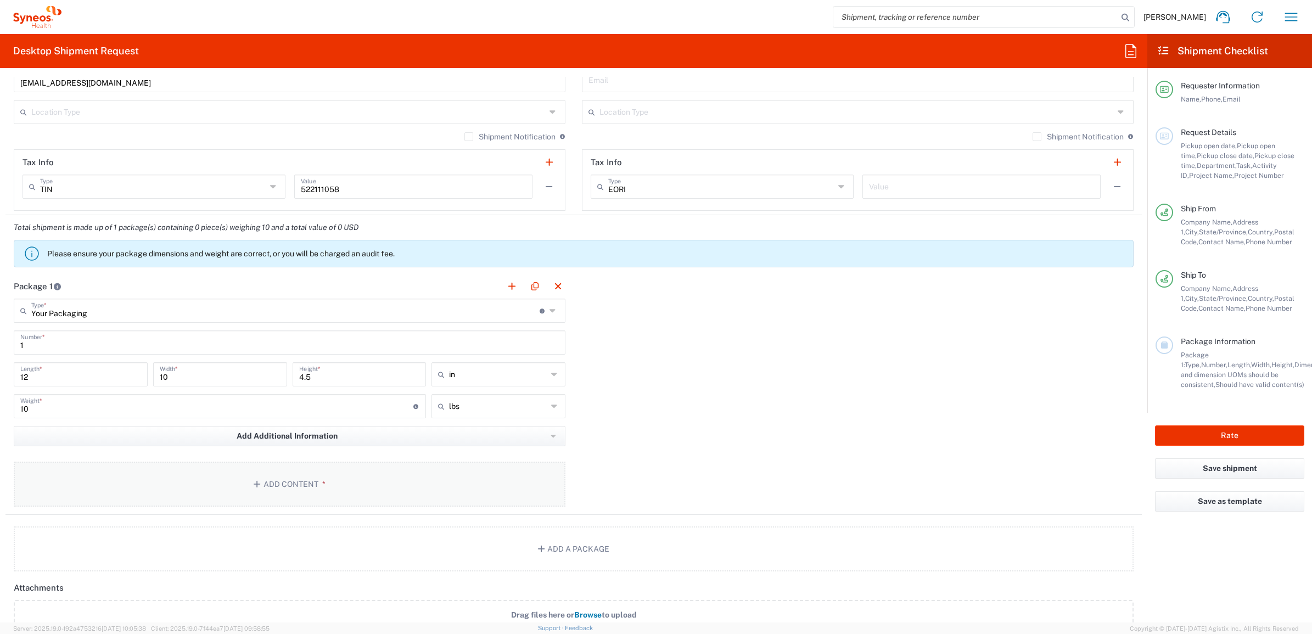
click at [313, 479] on button "Add Content *" at bounding box center [290, 484] width 552 height 45
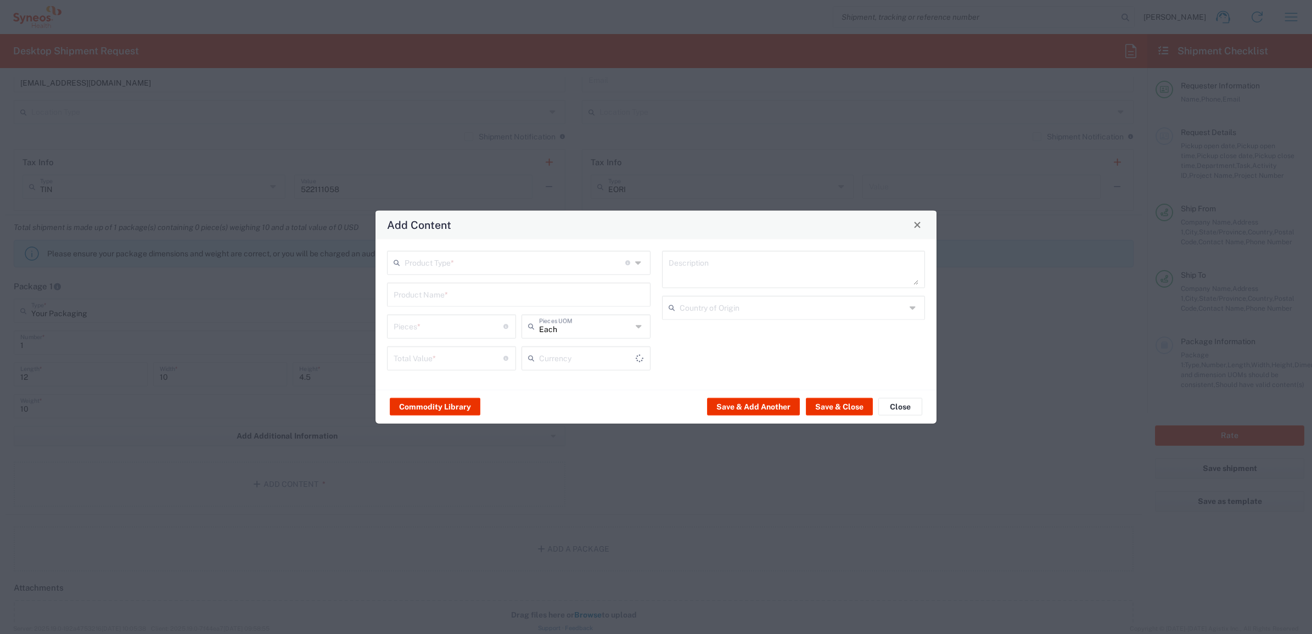
type input "US Dollar"
click at [437, 262] on input "text" at bounding box center [515, 261] width 221 height 19
click at [442, 301] on span "General Commodity" at bounding box center [518, 304] width 261 height 17
type input "General Commodity"
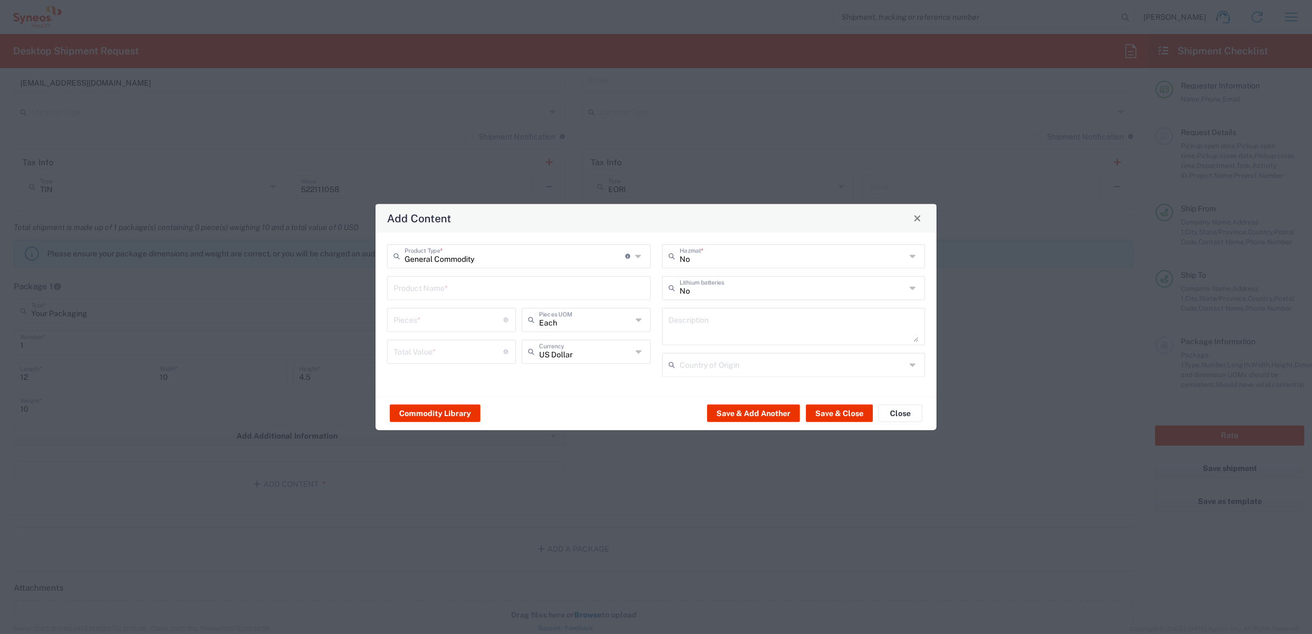
click at [445, 288] on input "text" at bounding box center [519, 286] width 250 height 19
type input "1"
click at [470, 313] on input "number" at bounding box center [449, 318] width 110 height 19
type input "10"
click at [464, 319] on input "10" at bounding box center [449, 318] width 110 height 19
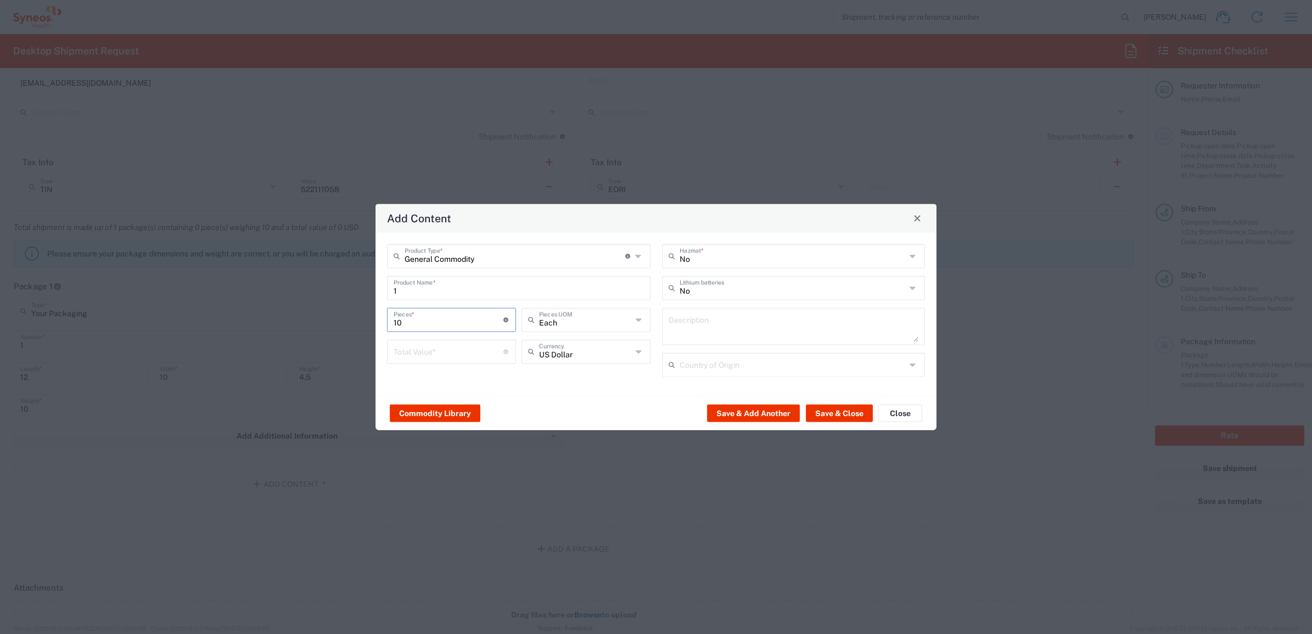
click at [464, 319] on input "10" at bounding box center [449, 318] width 110 height 19
type input "1"
click at [440, 287] on input "1" at bounding box center [519, 286] width 250 height 19
click at [451, 355] on div "iPad Pro 12.9"" at bounding box center [518, 350] width 261 height 19
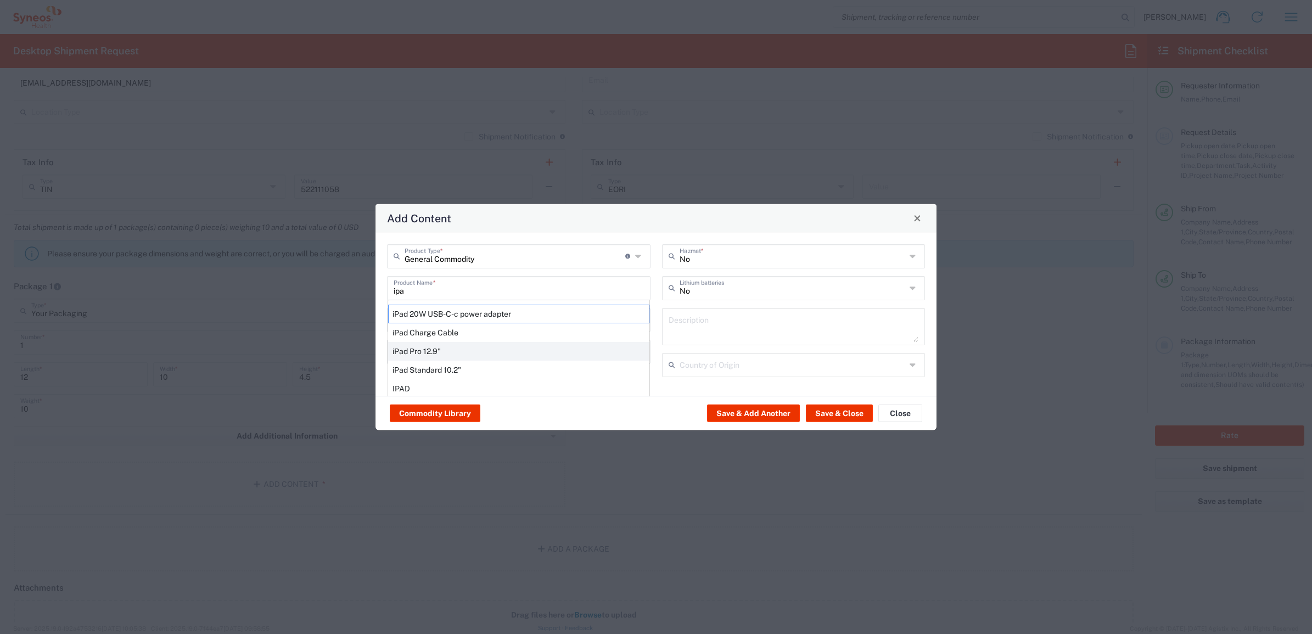
type input "iPad Pro 12.9""
type textarea "iPad Pro 12.9""
type input "[GEOGRAPHIC_DATA]"
type input "Yes"
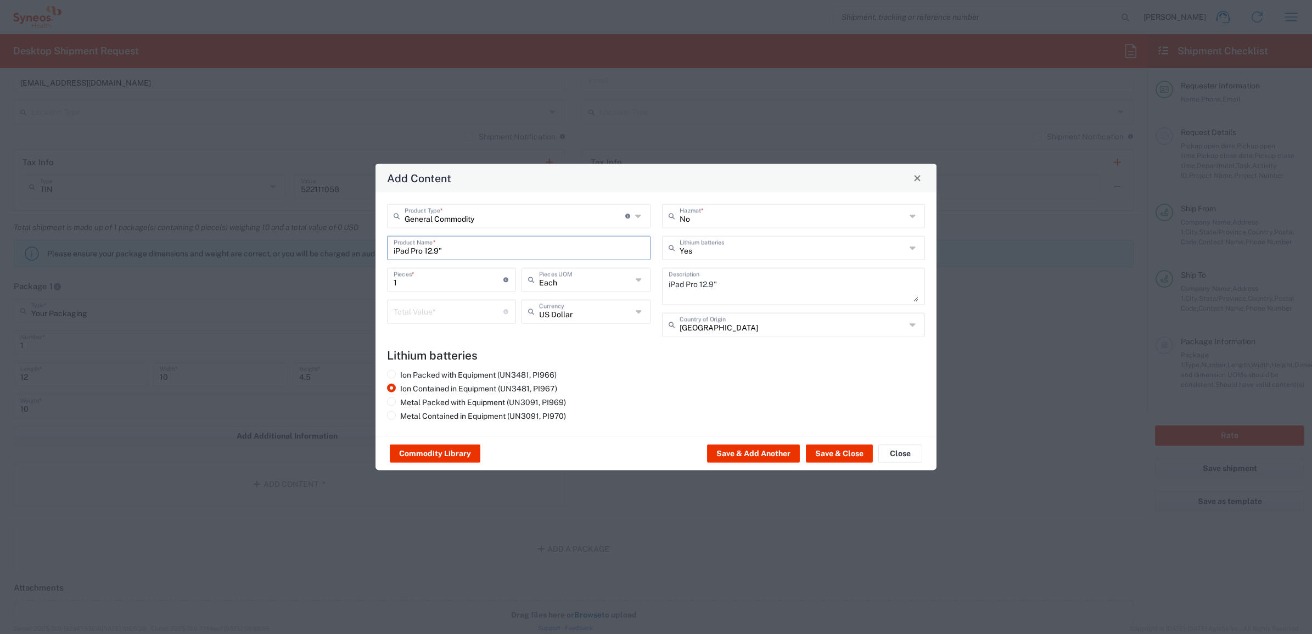
click at [430, 315] on input "number" at bounding box center [449, 310] width 110 height 19
type input "1000"
drag, startPoint x: 843, startPoint y: 465, endPoint x: 844, endPoint y: 451, distance: 14.9
click at [843, 465] on div "Commodity Library Save & Add Another Save & Close Close" at bounding box center [655, 453] width 561 height 35
click at [844, 450] on button "Save & Close" at bounding box center [839, 454] width 67 height 18
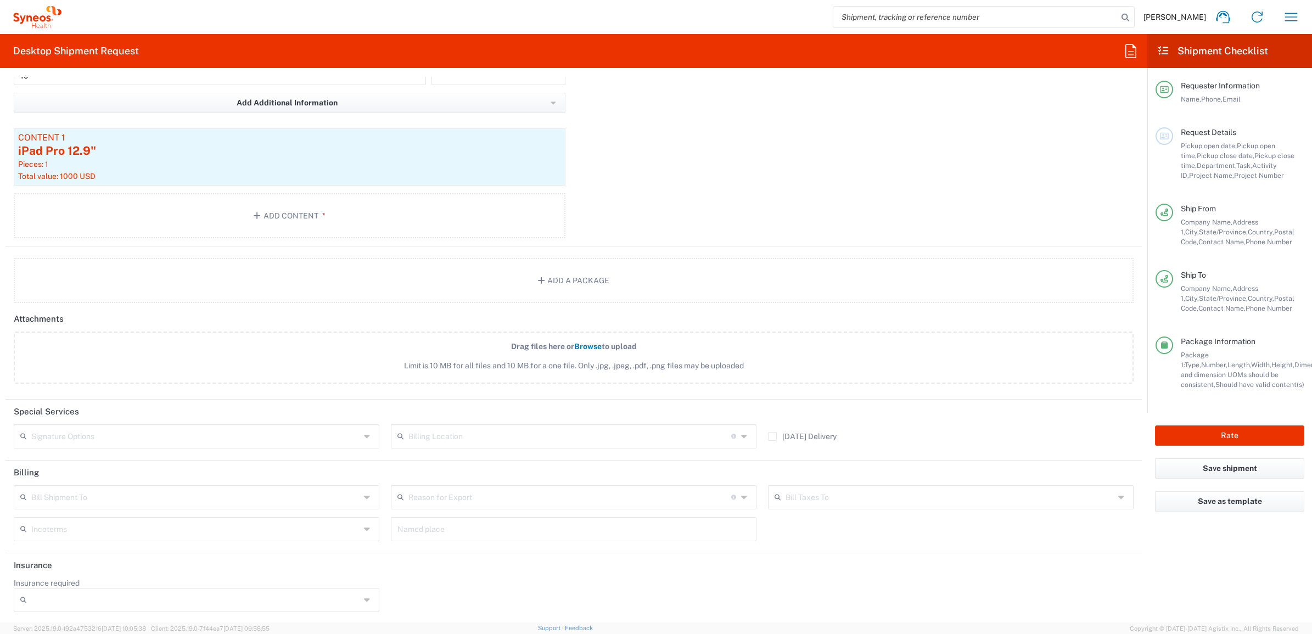
scroll to position [1157, 0]
click at [157, 432] on input "text" at bounding box center [195, 434] width 329 height 19
click at [108, 458] on span "Adult Signature Required" at bounding box center [195, 458] width 360 height 17
type input "Adult Signature Required"
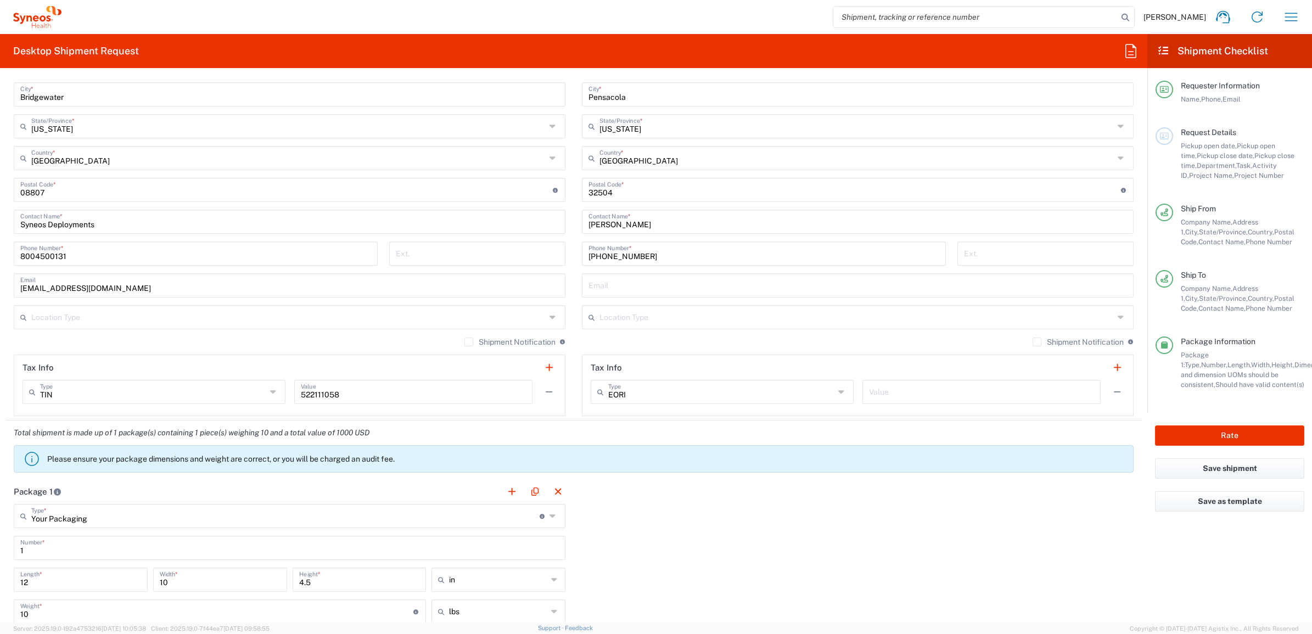
scroll to position [618, 0]
click at [1182, 434] on button "Rate" at bounding box center [1229, 435] width 149 height 20
type input "7198"
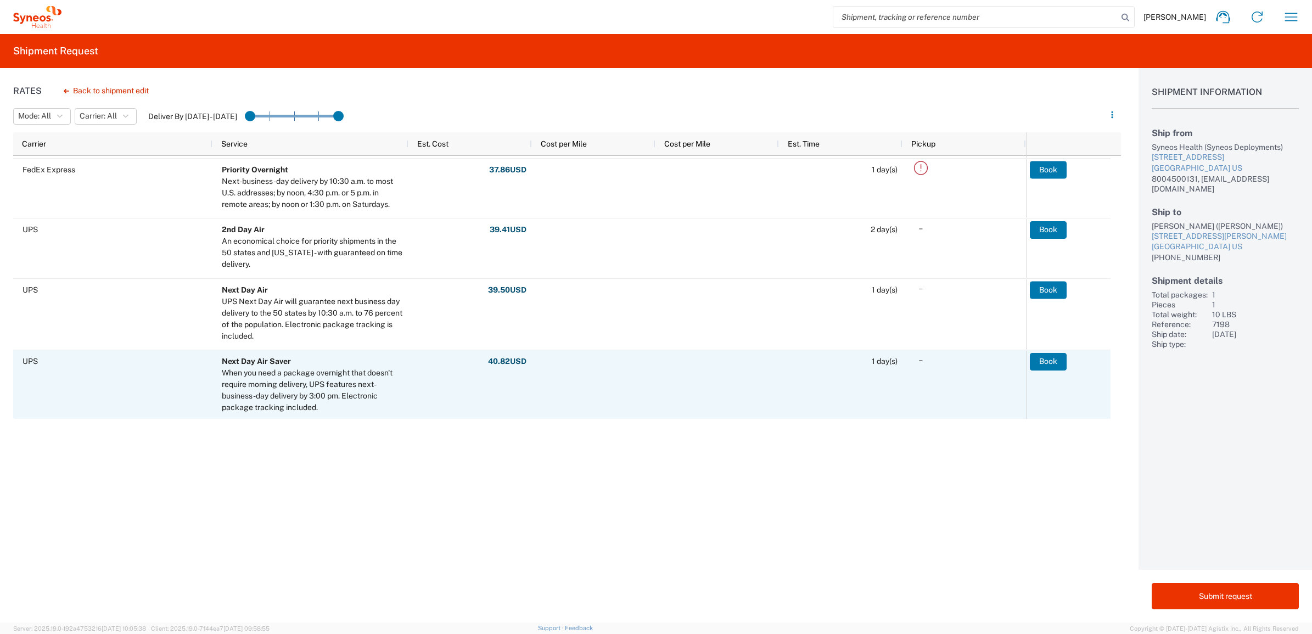
scroll to position [332, 0]
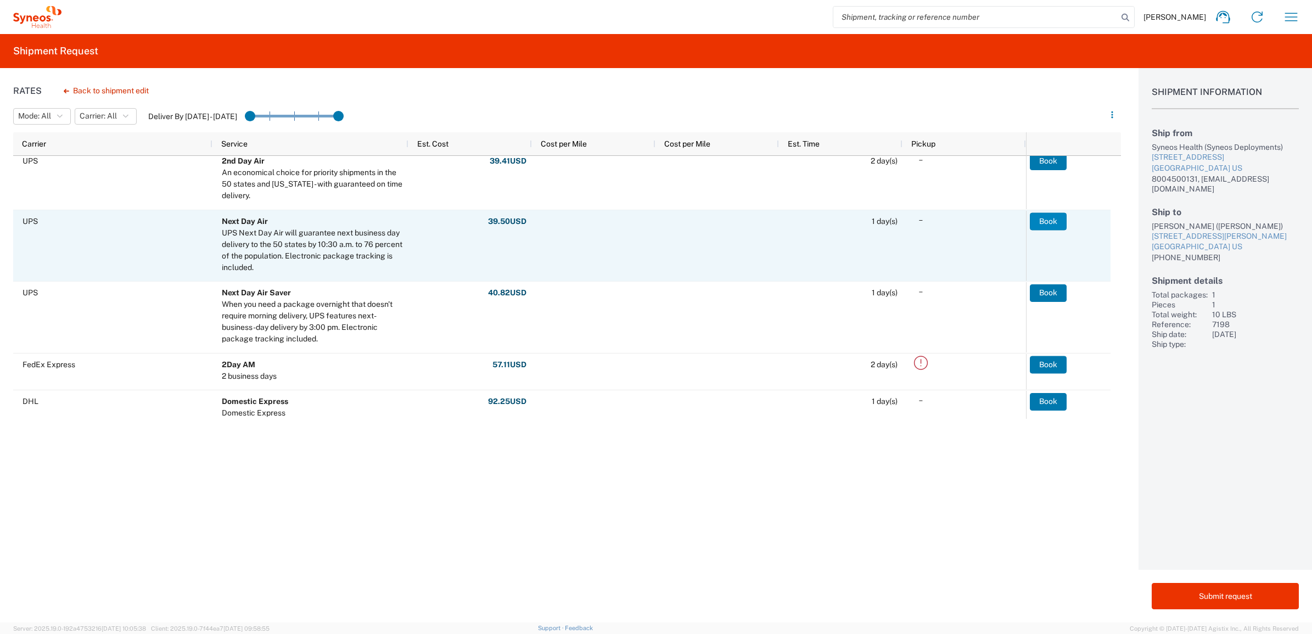
click at [1047, 220] on button "Book" at bounding box center [1048, 221] width 37 height 18
